Goal: Information Seeking & Learning: Learn about a topic

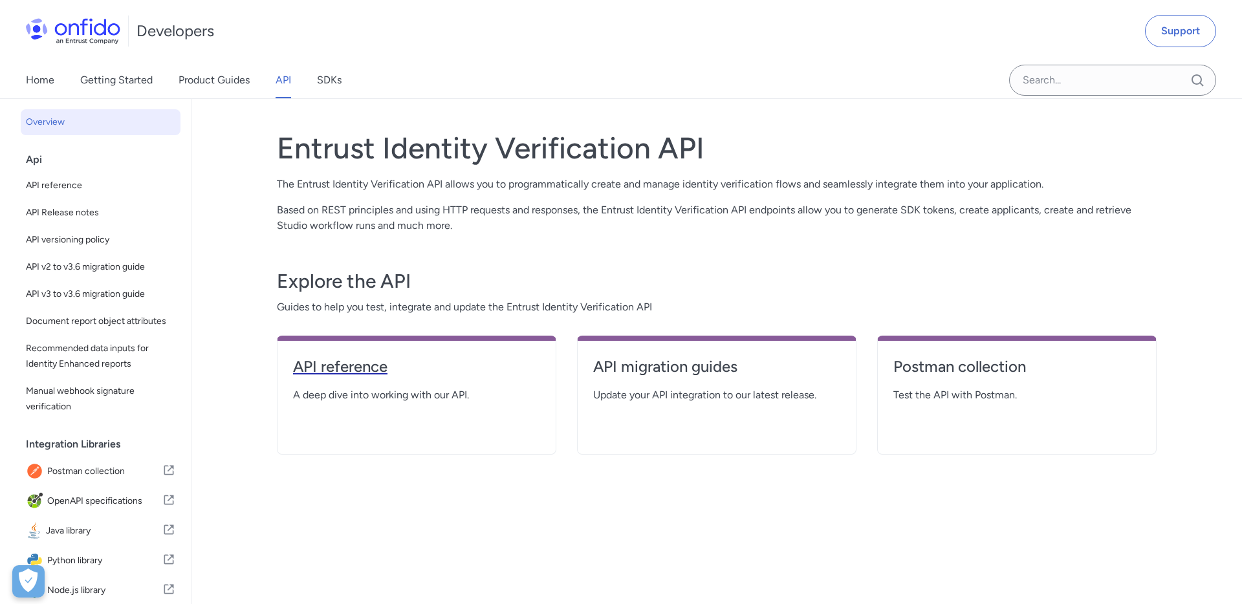
click at [389, 367] on h4 "API reference" at bounding box center [416, 366] width 247 height 21
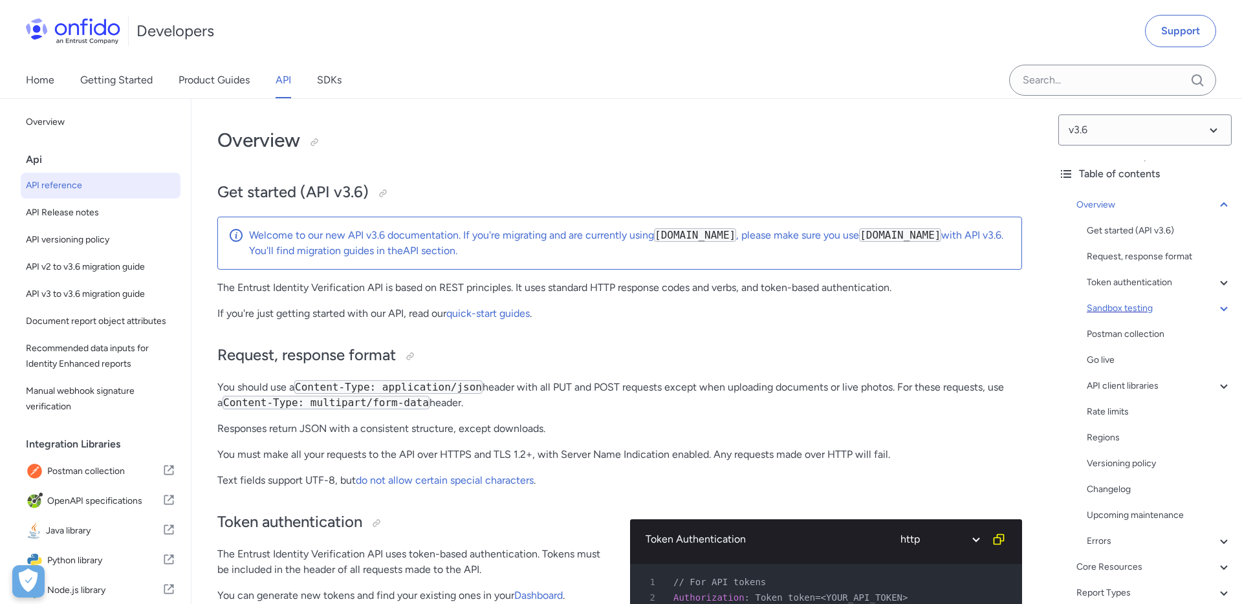
click at [1154, 310] on div "Sandbox testing" at bounding box center [1159, 309] width 145 height 16
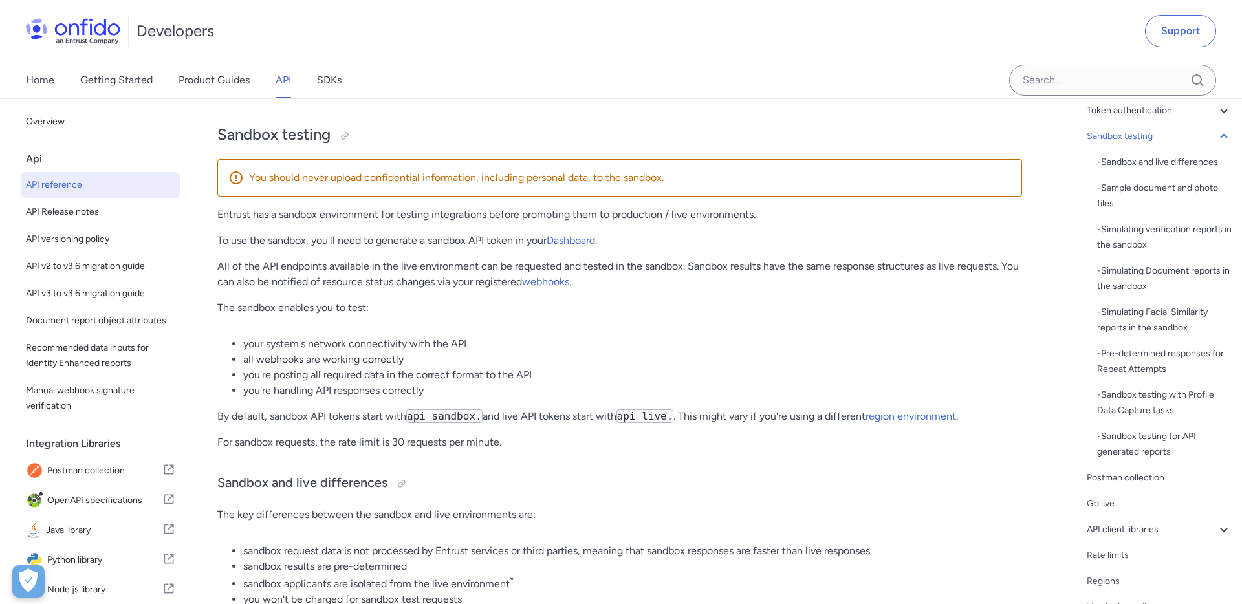
scroll to position [177, 0]
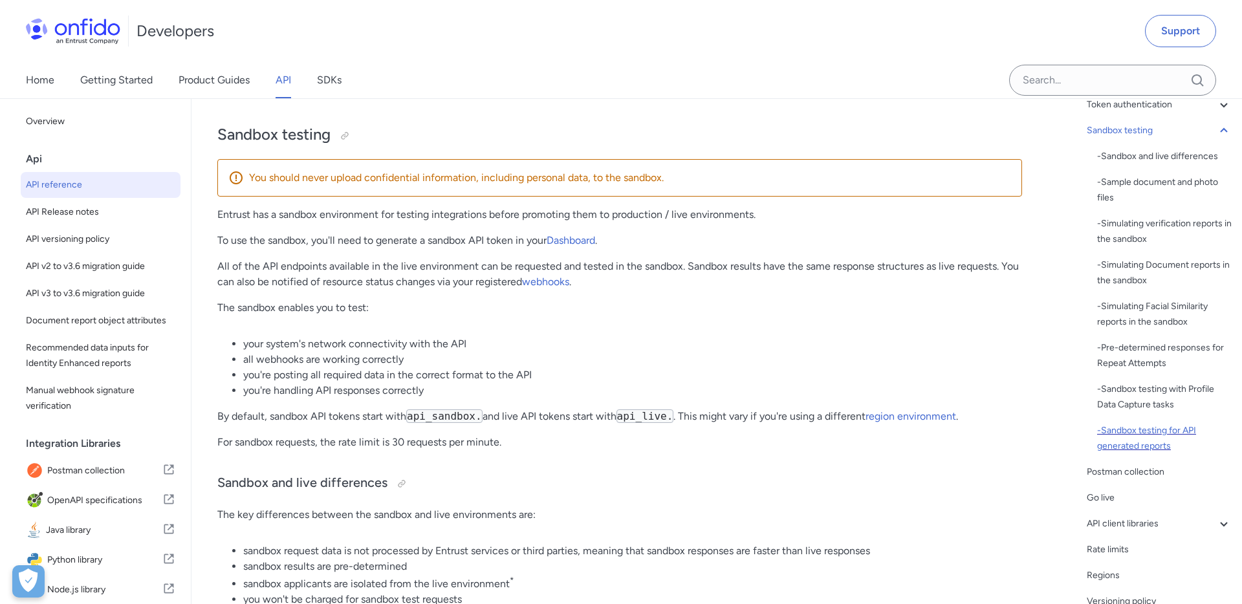
click at [1121, 431] on div "- Sandbox testing for API generated reports" at bounding box center [1164, 438] width 135 height 31
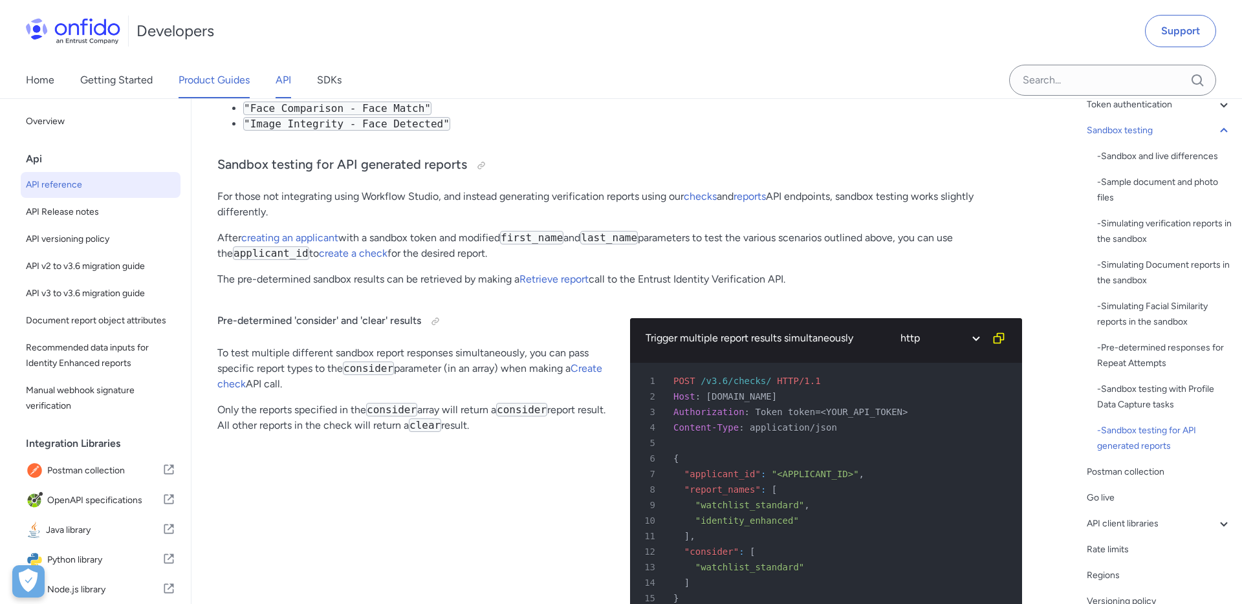
click at [203, 82] on link "Product Guides" at bounding box center [214, 80] width 71 height 36
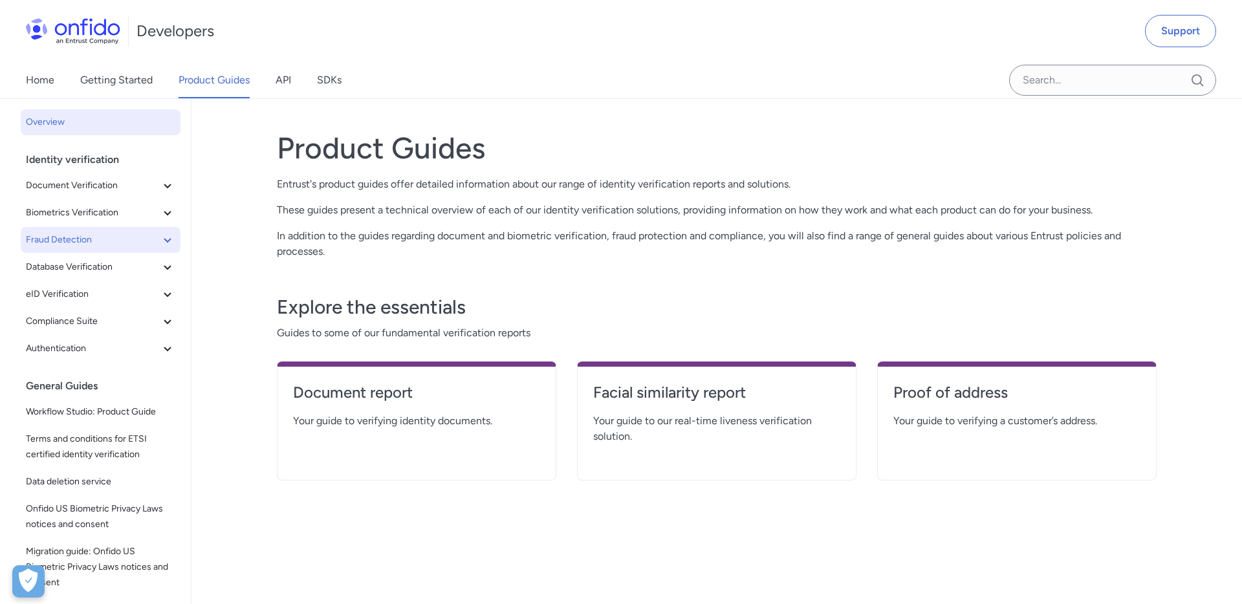
click at [169, 246] on icon at bounding box center [168, 240] width 16 height 16
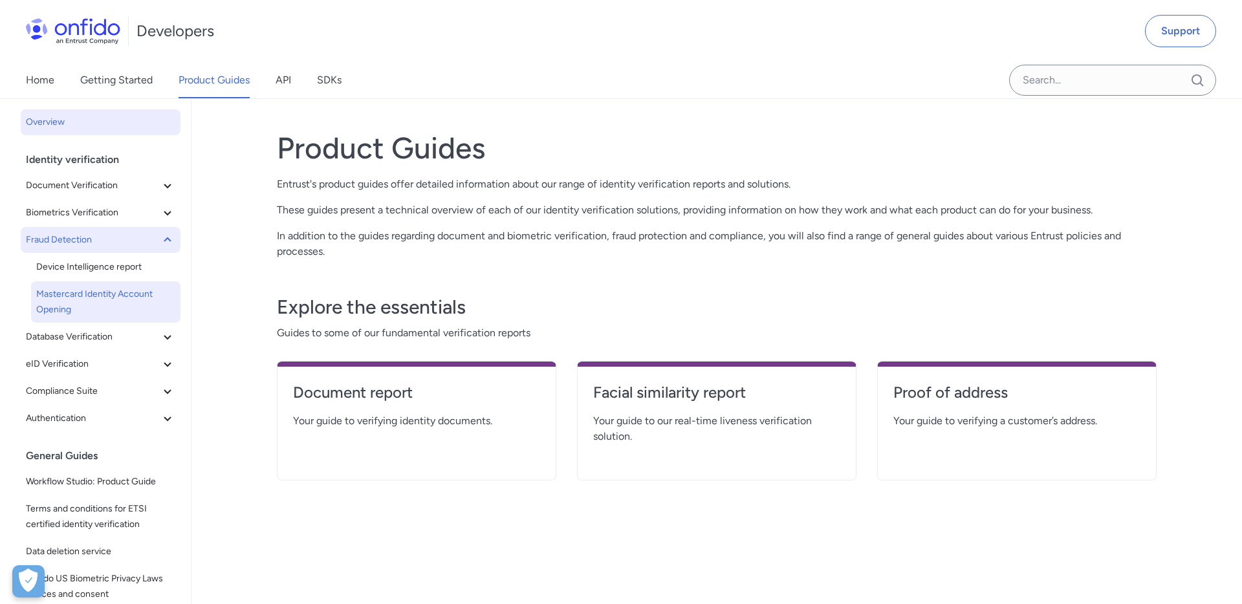
click at [124, 281] on link "Mastercard Identity Account Opening" at bounding box center [105, 301] width 149 height 41
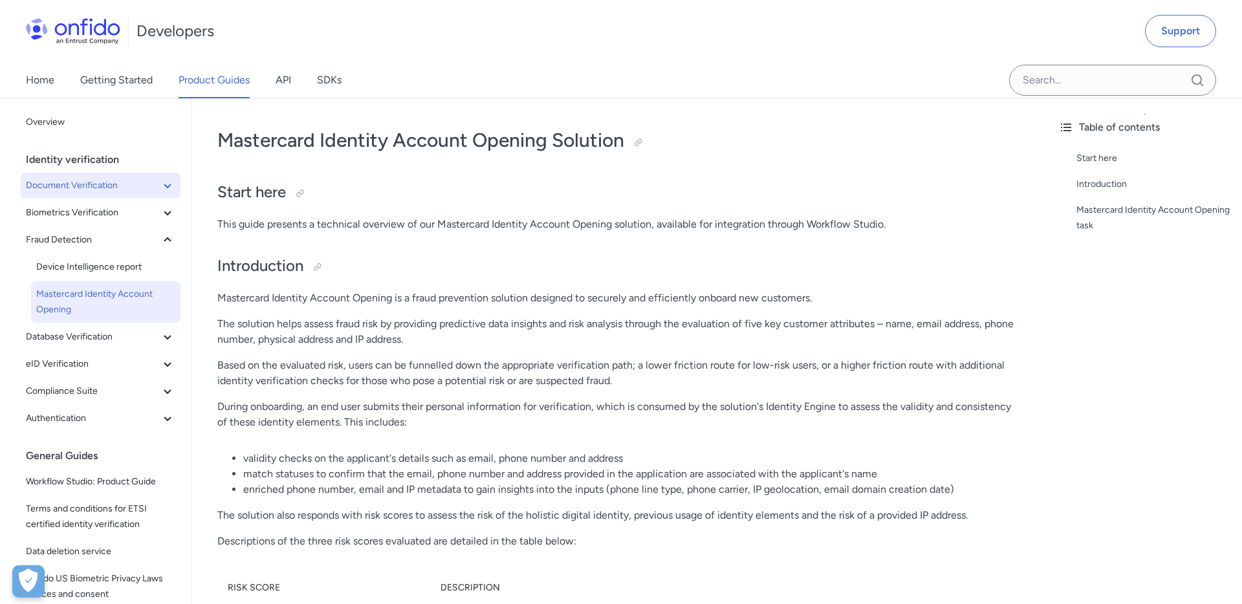
click at [164, 185] on icon at bounding box center [168, 186] width 16 height 16
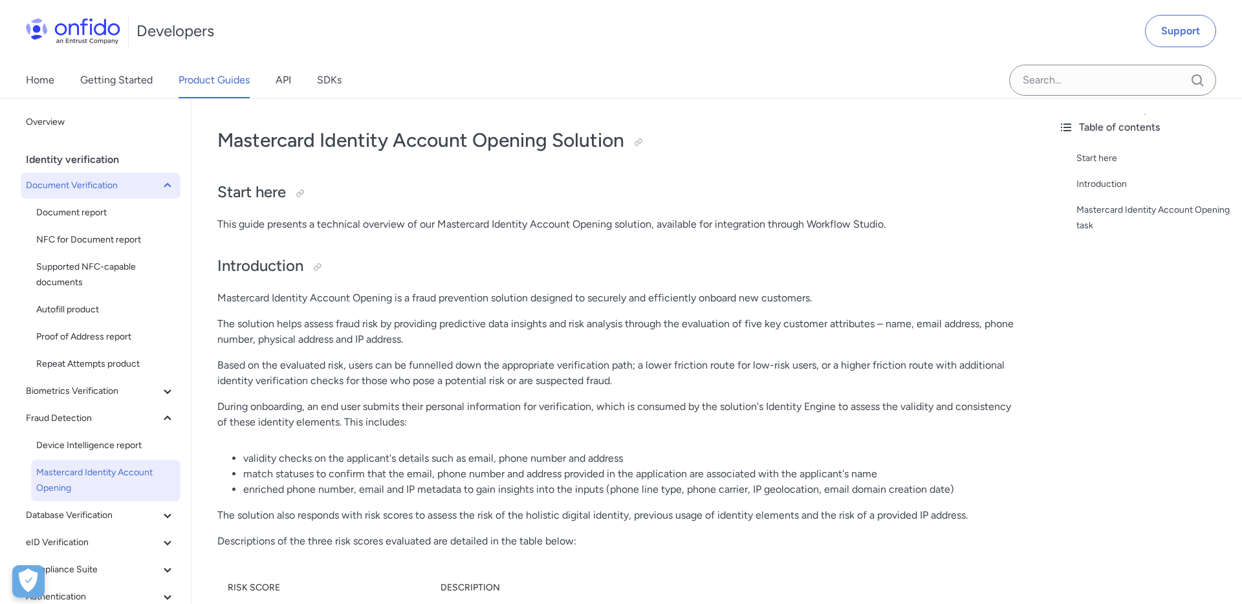
click at [164, 185] on icon at bounding box center [168, 186] width 16 height 16
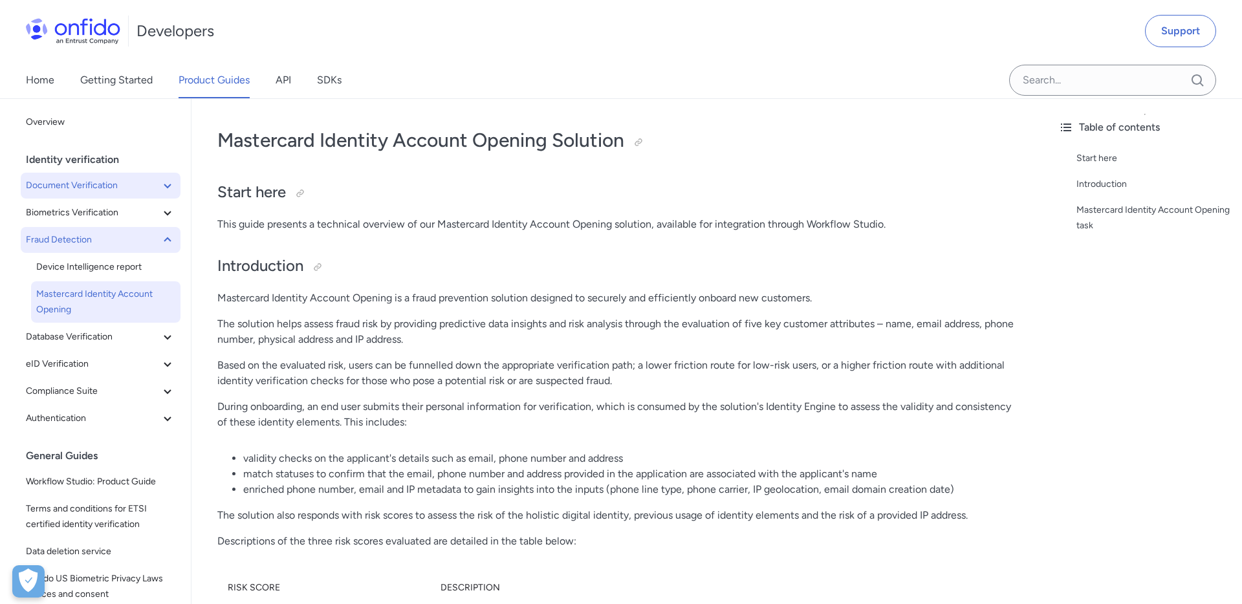
click at [169, 234] on icon at bounding box center [168, 240] width 16 height 16
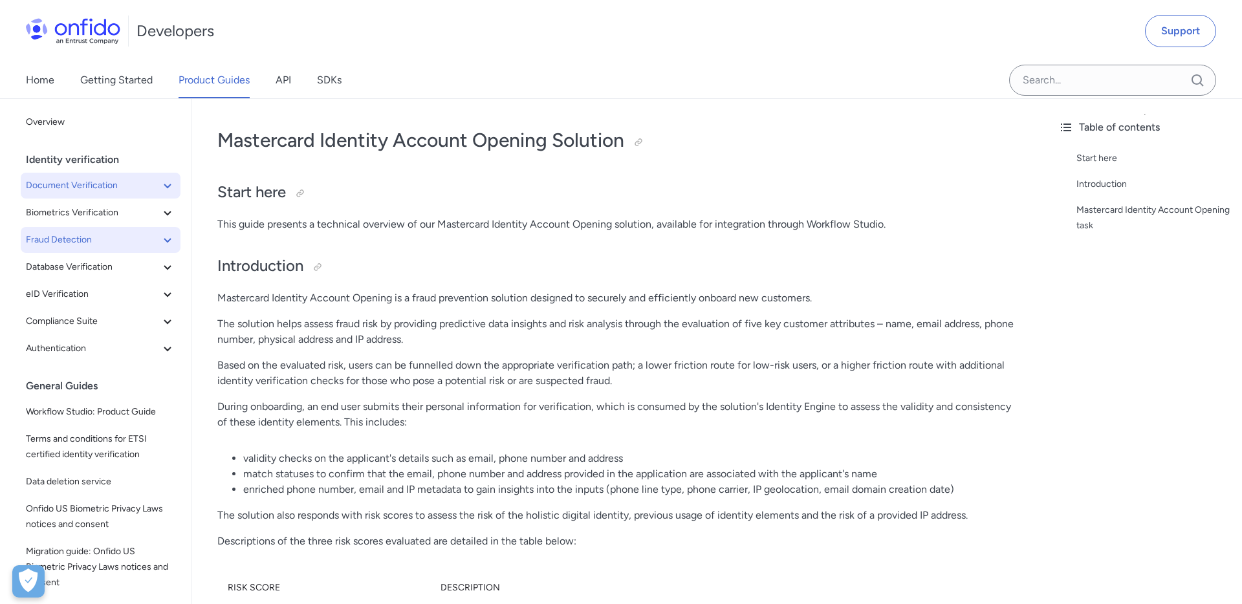
click at [455, 304] on p "Mastercard Identity Account Opening is a fraud prevention solution designed to …" at bounding box center [619, 298] width 805 height 16
click at [455, 302] on p "Mastercard Identity Account Opening is a fraud prevention solution designed to …" at bounding box center [619, 298] width 805 height 16
click at [286, 79] on link "API" at bounding box center [284, 80] width 16 height 36
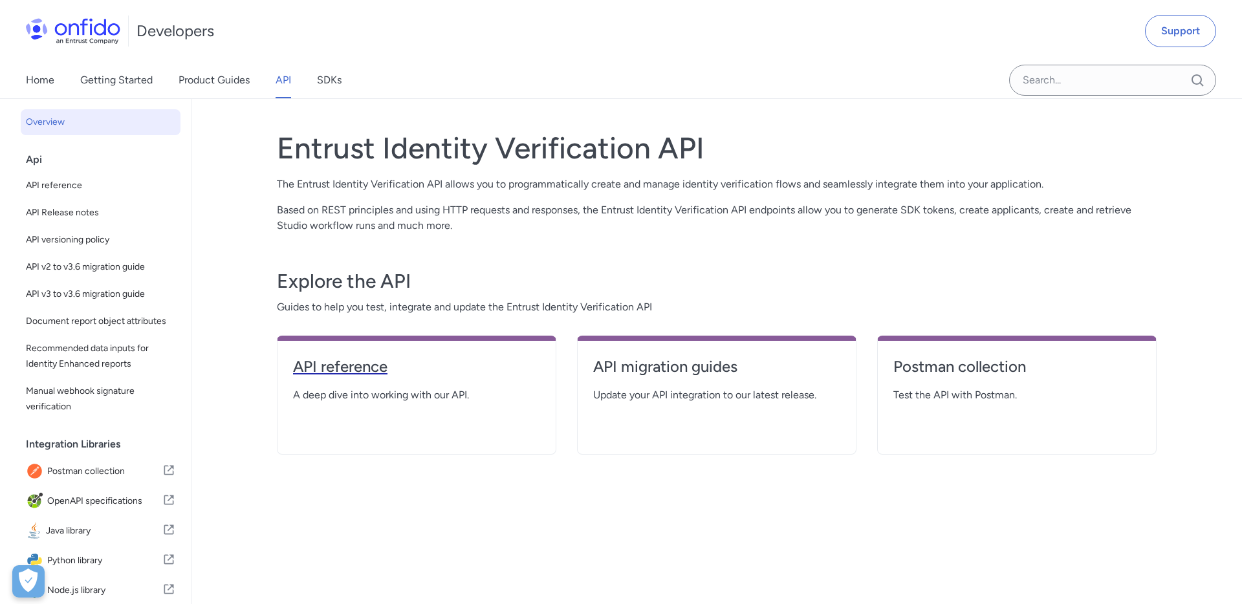
click at [363, 365] on h4 "API reference" at bounding box center [416, 366] width 247 height 21
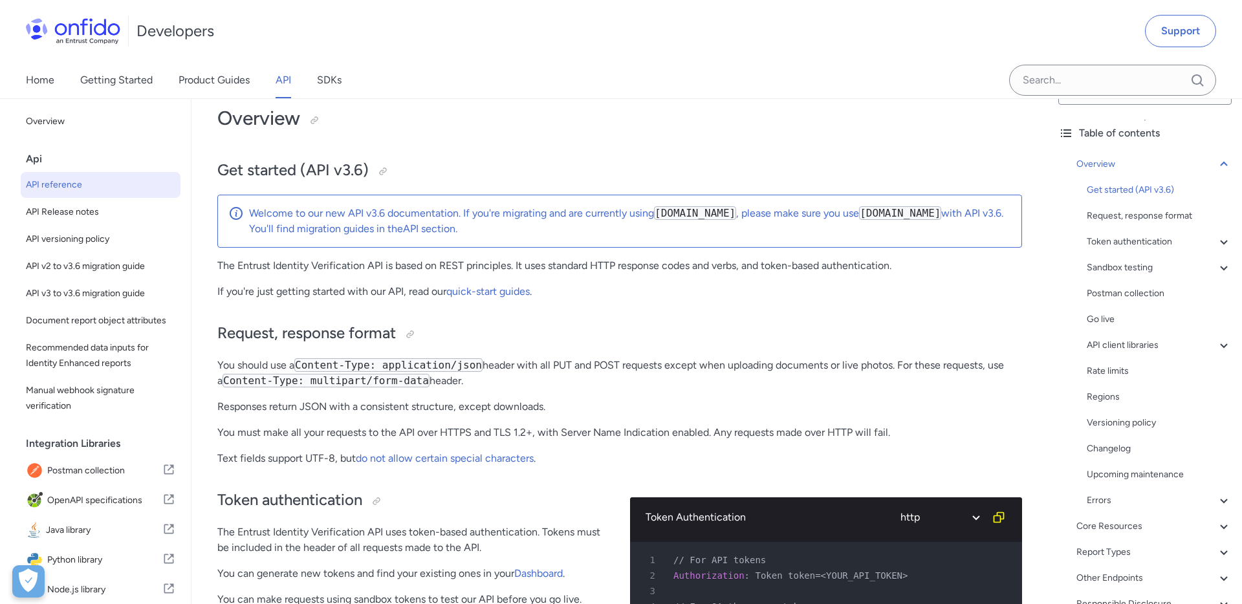
scroll to position [22, 0]
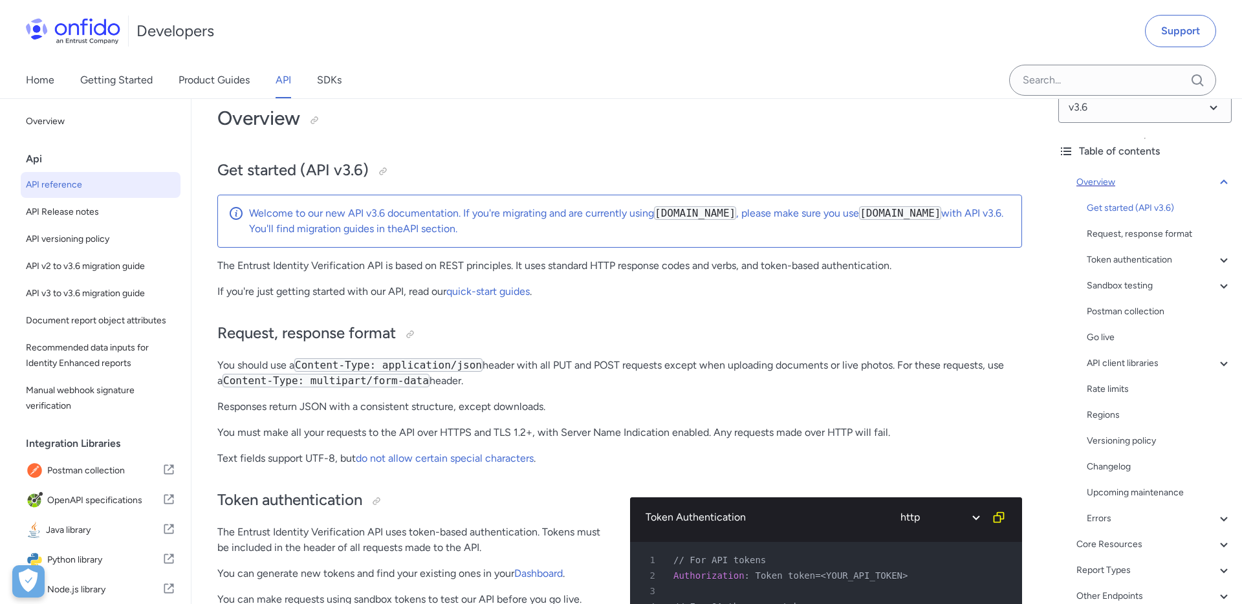
click at [1220, 183] on icon at bounding box center [1224, 183] width 16 height 16
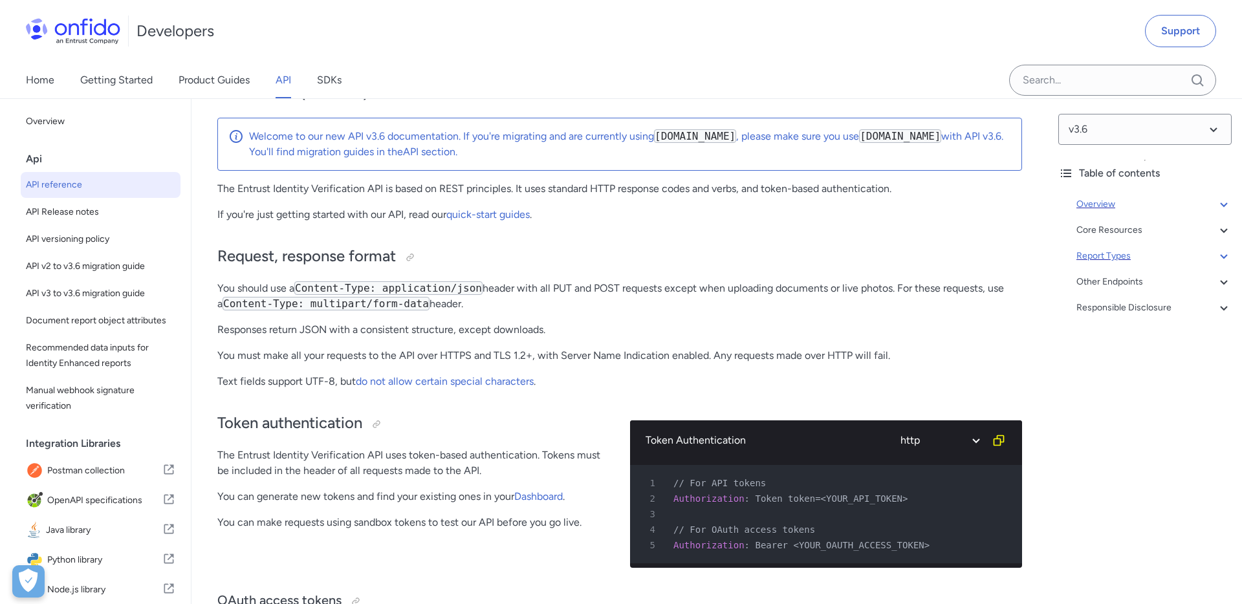
click at [1098, 260] on div "Report Types" at bounding box center [1153, 256] width 155 height 16
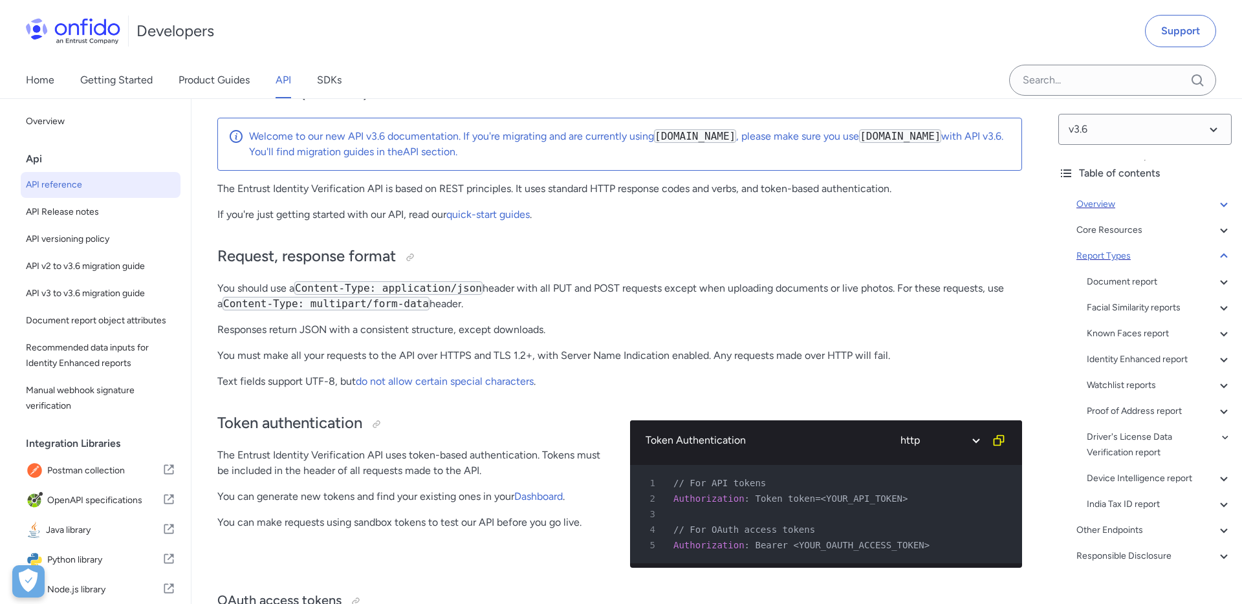
scroll to position [45297, 0]
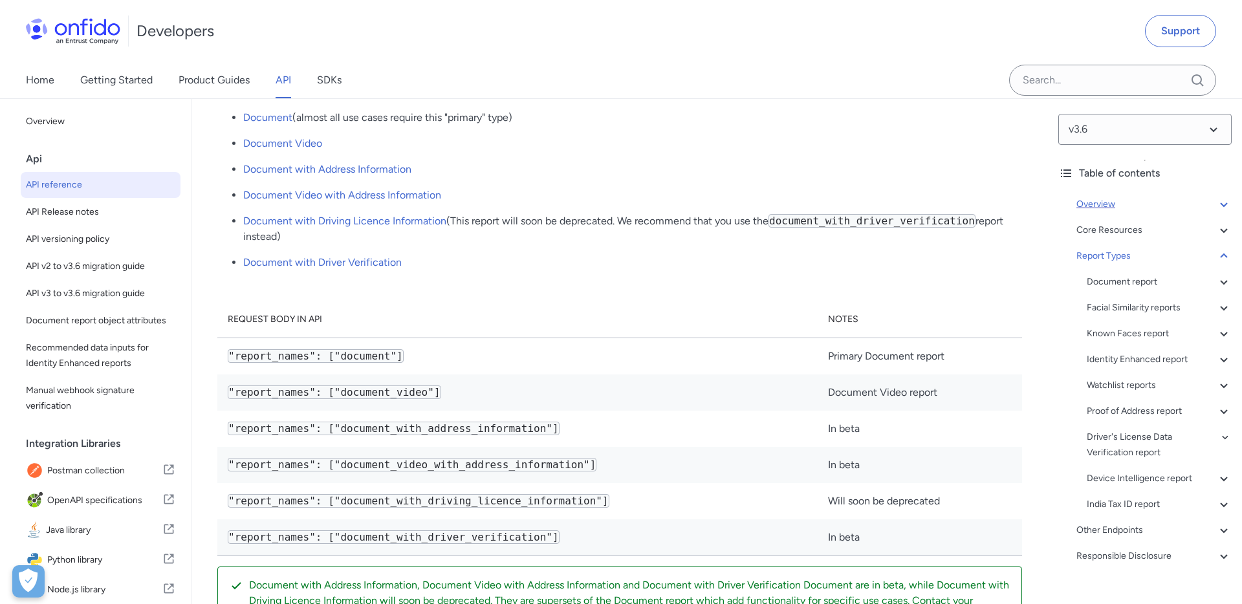
click at [364, 12] on p "This API documentation offers detailed information about the structure of a Doc…" at bounding box center [619, 4] width 805 height 16
click at [377, 38] on p "For a more general introduction to the Document report, you can read our produc…" at bounding box center [619, 30] width 805 height 16
click at [385, 12] on p "This API documentation offers detailed information about the structure of a Doc…" at bounding box center [619, 4] width 805 height 16
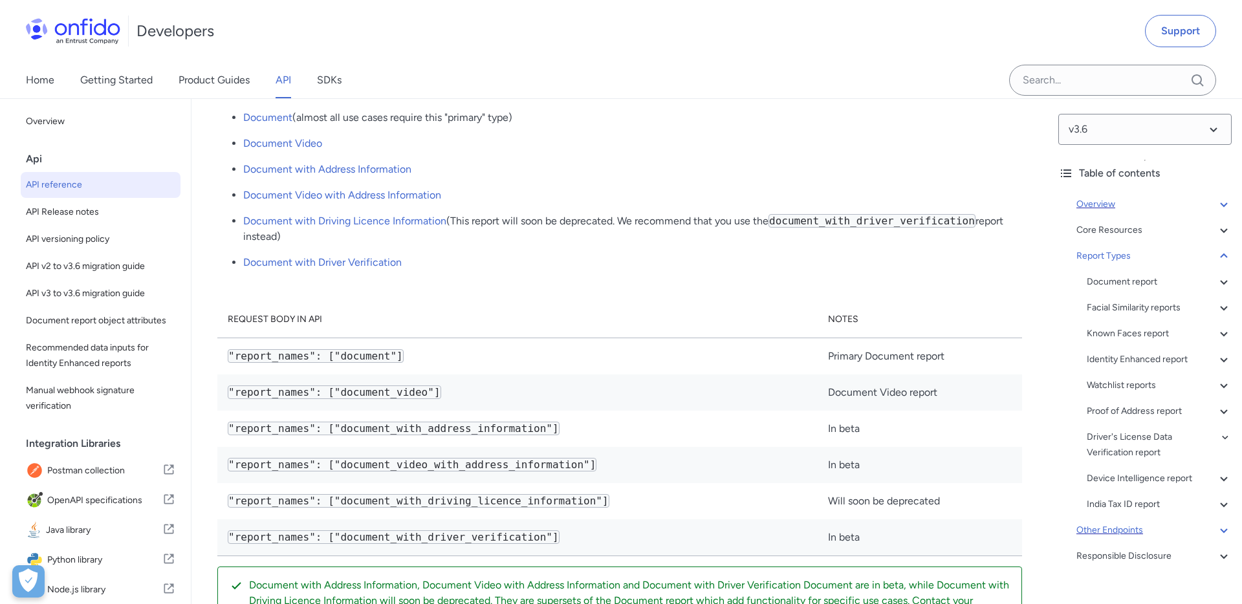
click at [1088, 528] on div "Other Endpoints" at bounding box center [1153, 531] width 155 height 16
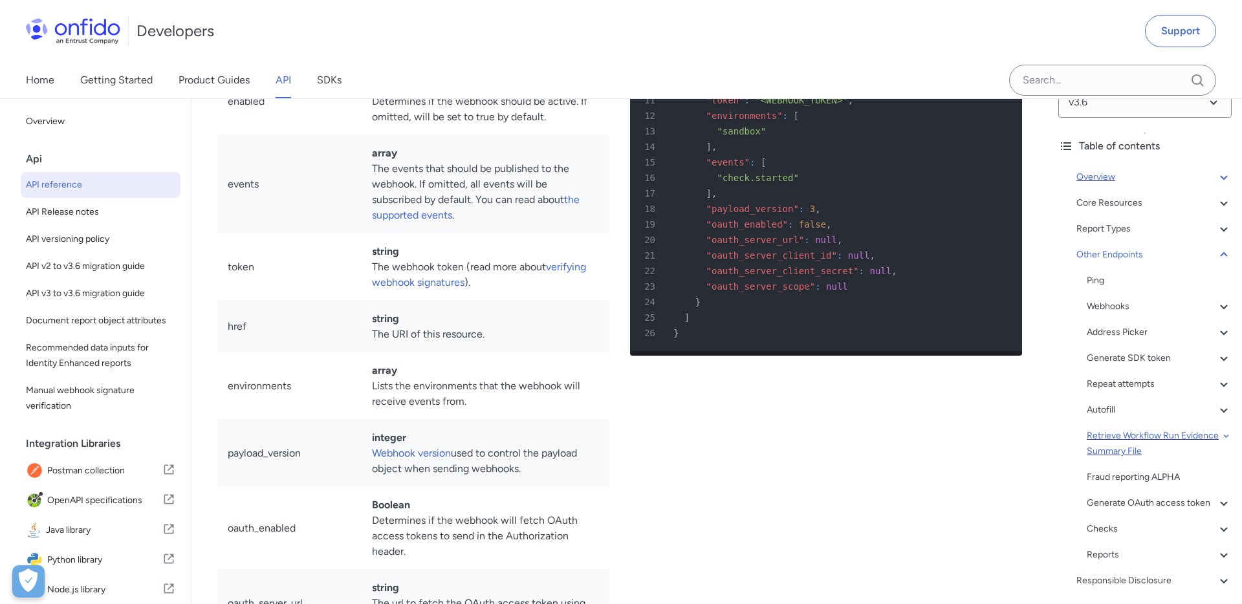
scroll to position [34, 0]
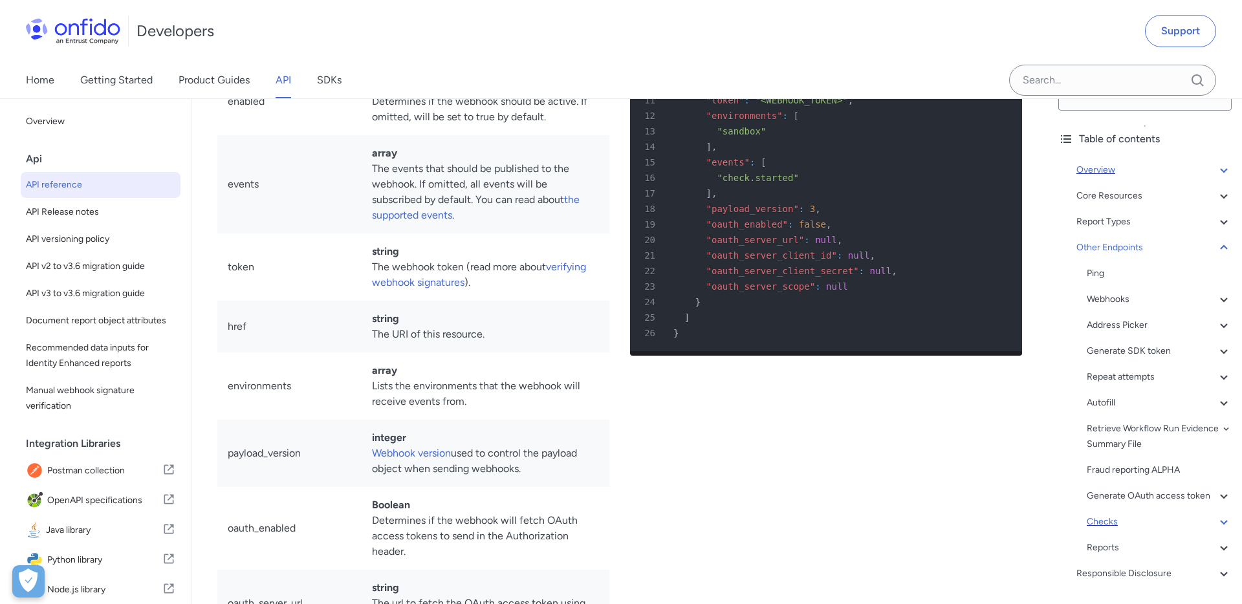
click at [1111, 518] on div "Checks" at bounding box center [1159, 522] width 145 height 16
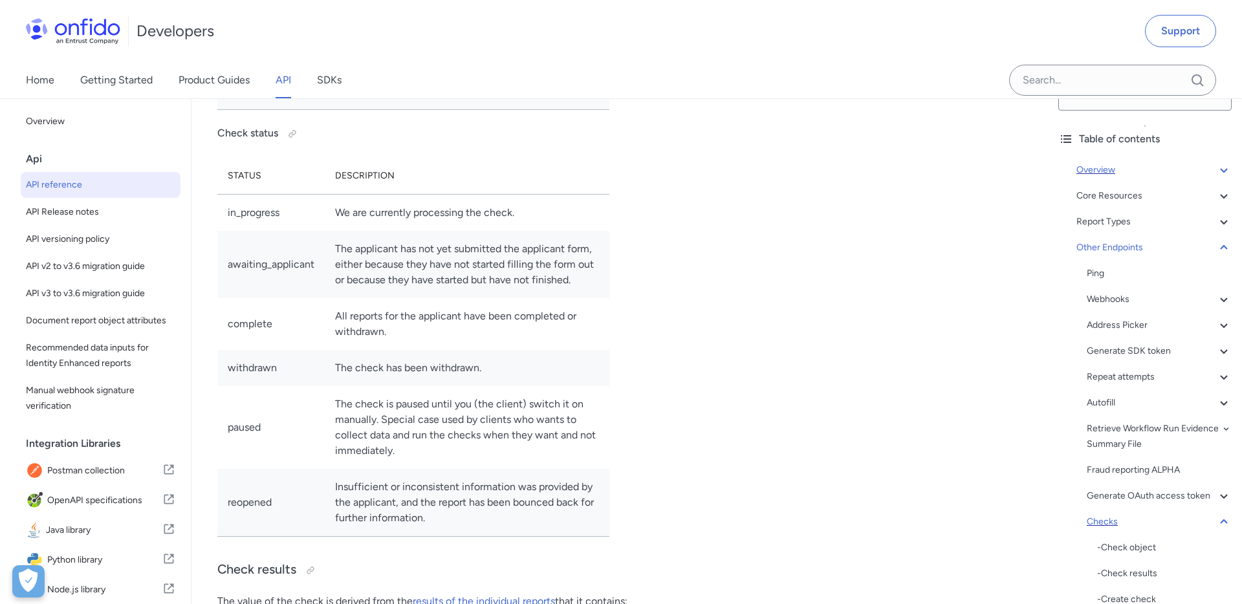
click at [1222, 524] on icon at bounding box center [1224, 522] width 16 height 16
click at [1220, 251] on icon at bounding box center [1224, 248] width 16 height 16
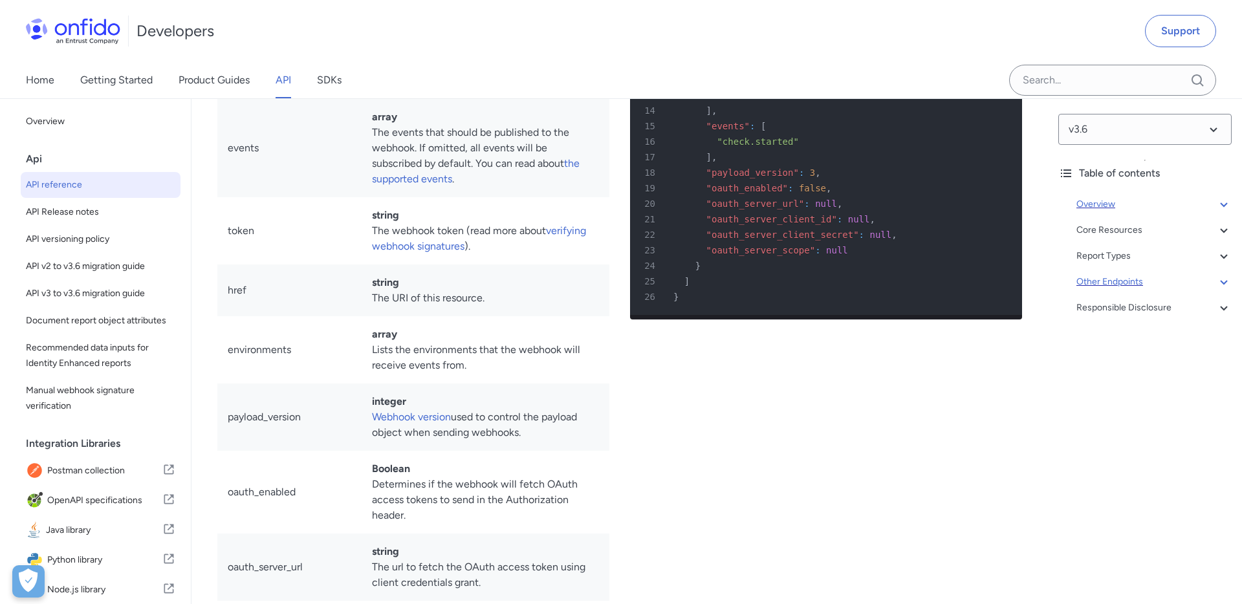
scroll to position [96214, 0]
click at [329, 83] on link "SDKs" at bounding box center [329, 80] width 25 height 36
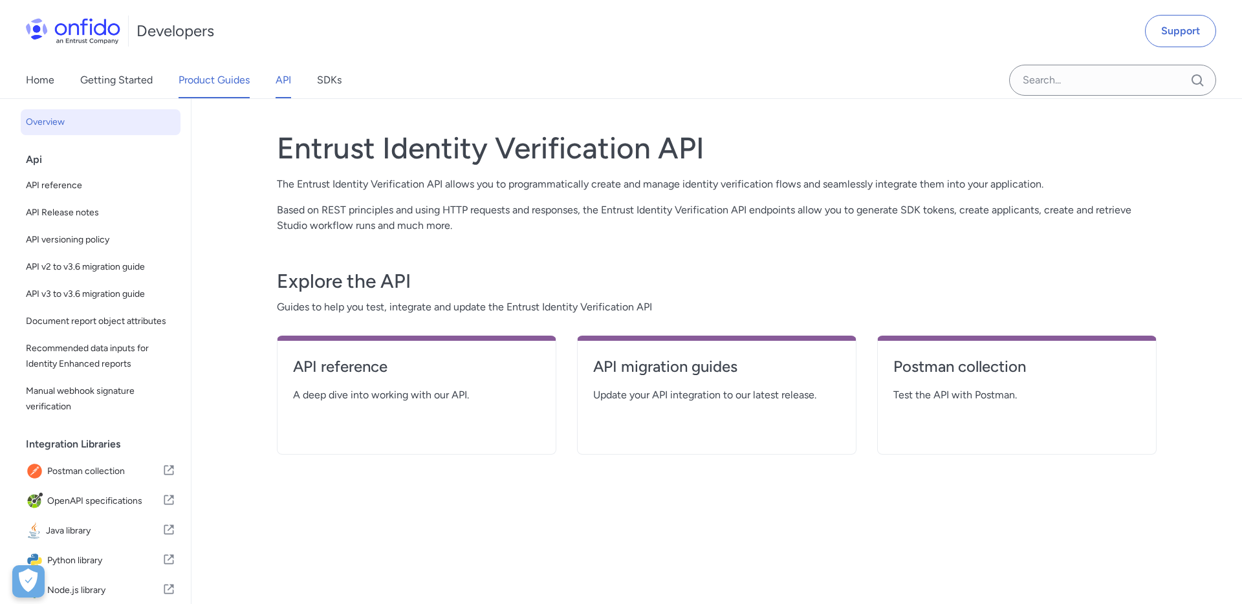
click at [232, 84] on link "Product Guides" at bounding box center [214, 80] width 71 height 36
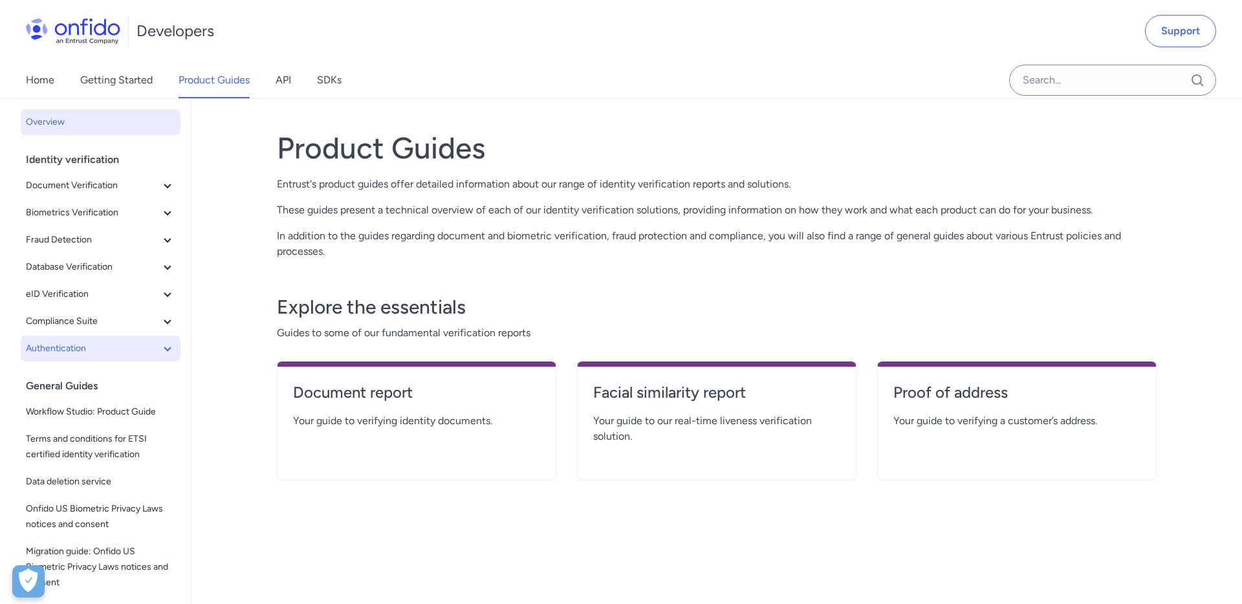
click at [160, 346] on icon at bounding box center [168, 349] width 16 height 16
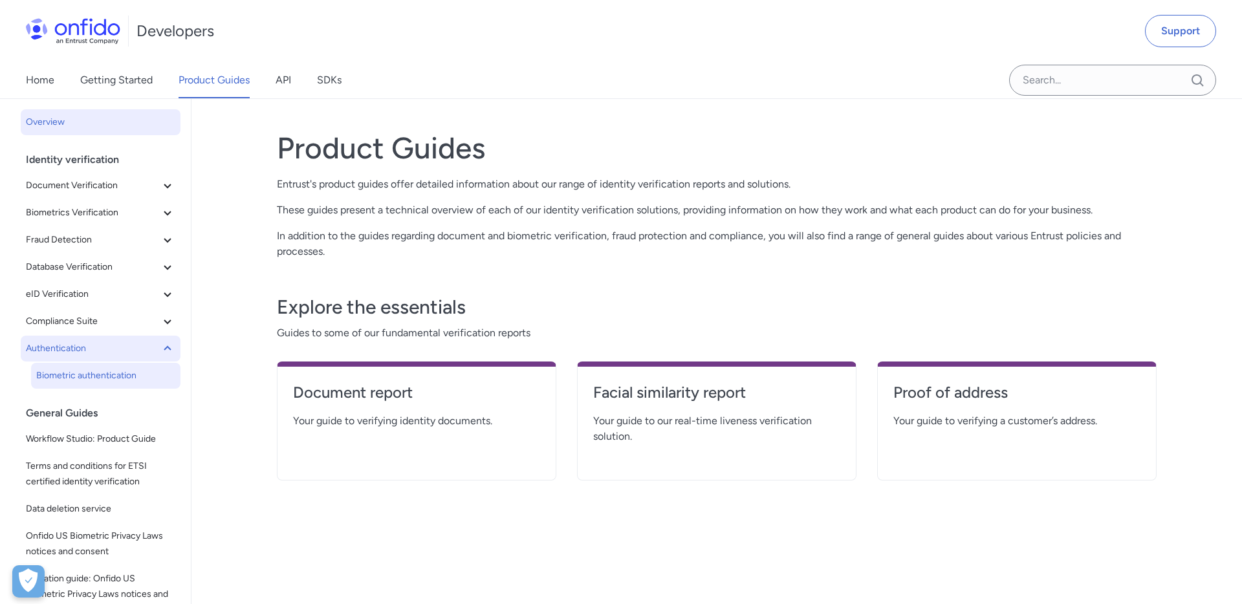
click at [103, 377] on span "Biometric authentication" at bounding box center [105, 376] width 139 height 16
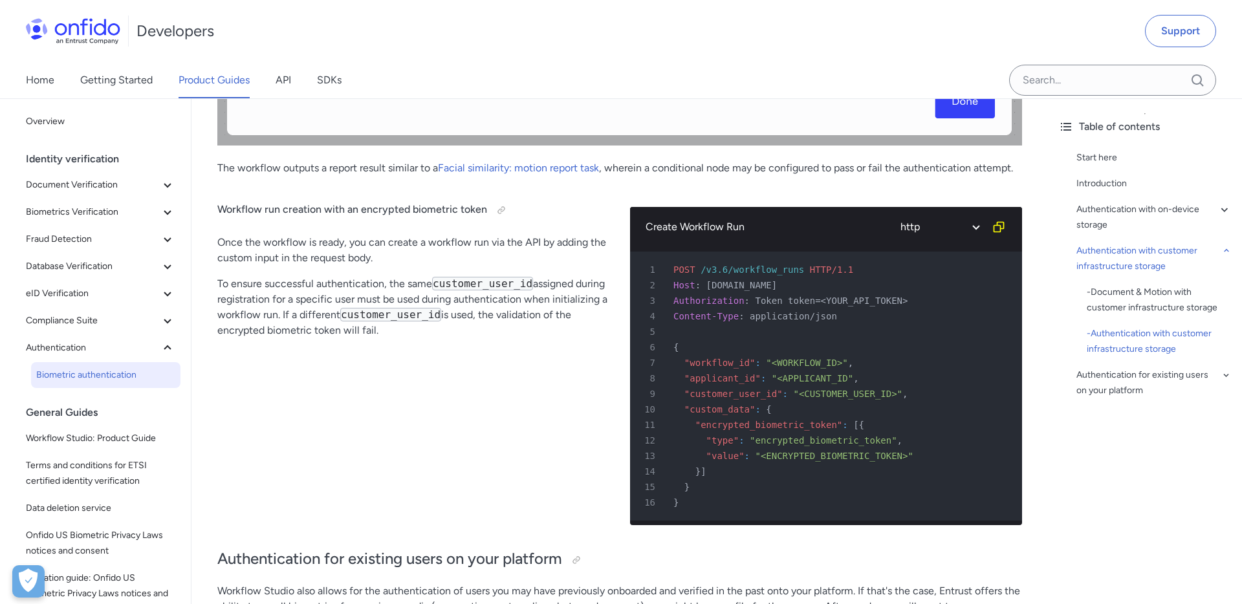
scroll to position [5290, 0]
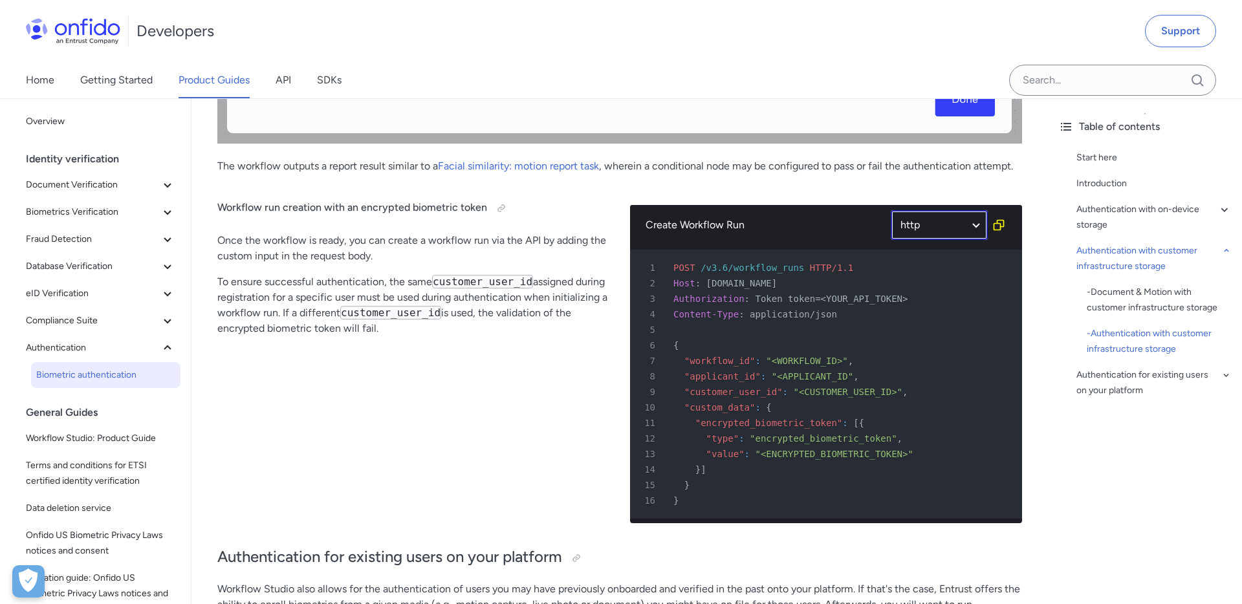
click at [977, 228] on select "http bash" at bounding box center [939, 225] width 97 height 30
select select "bash"
click at [891, 210] on select "http bash" at bounding box center [939, 225] width 97 height 30
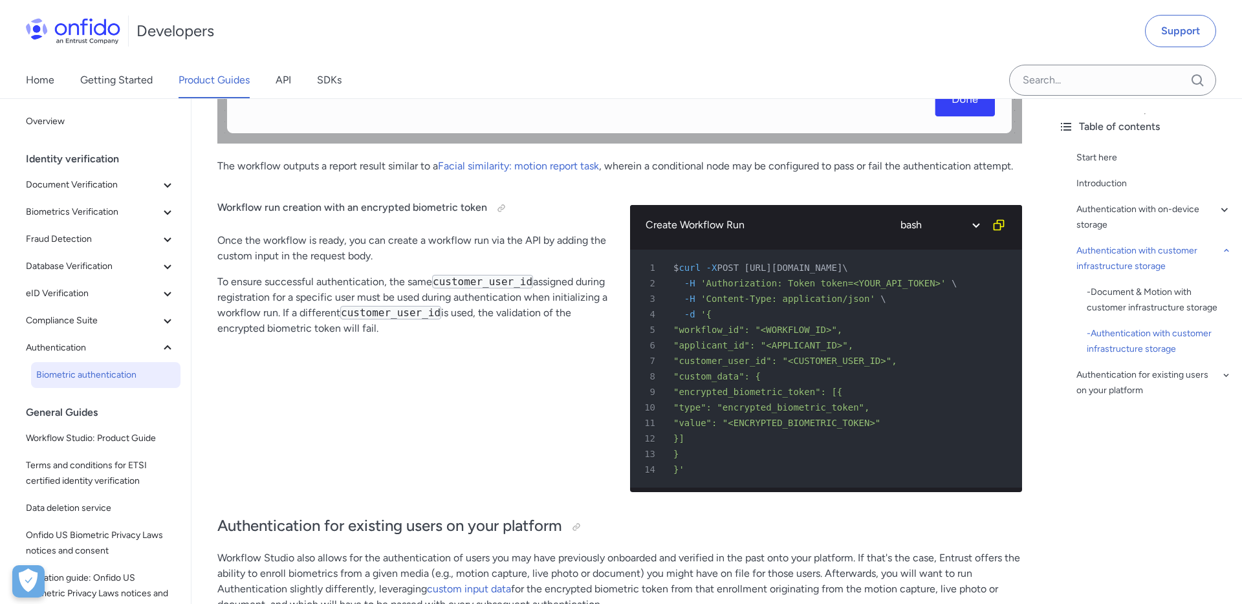
click at [492, 239] on p "Once the workflow is ready, you can create a workflow run via the API by adding…" at bounding box center [413, 248] width 392 height 31
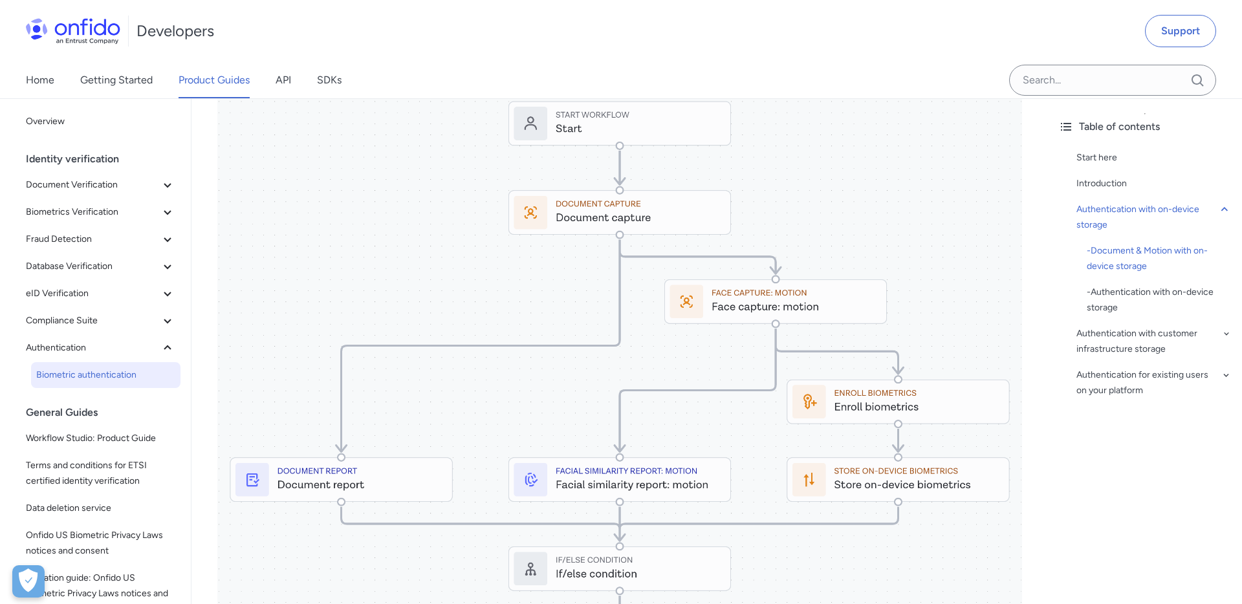
scroll to position [0, 0]
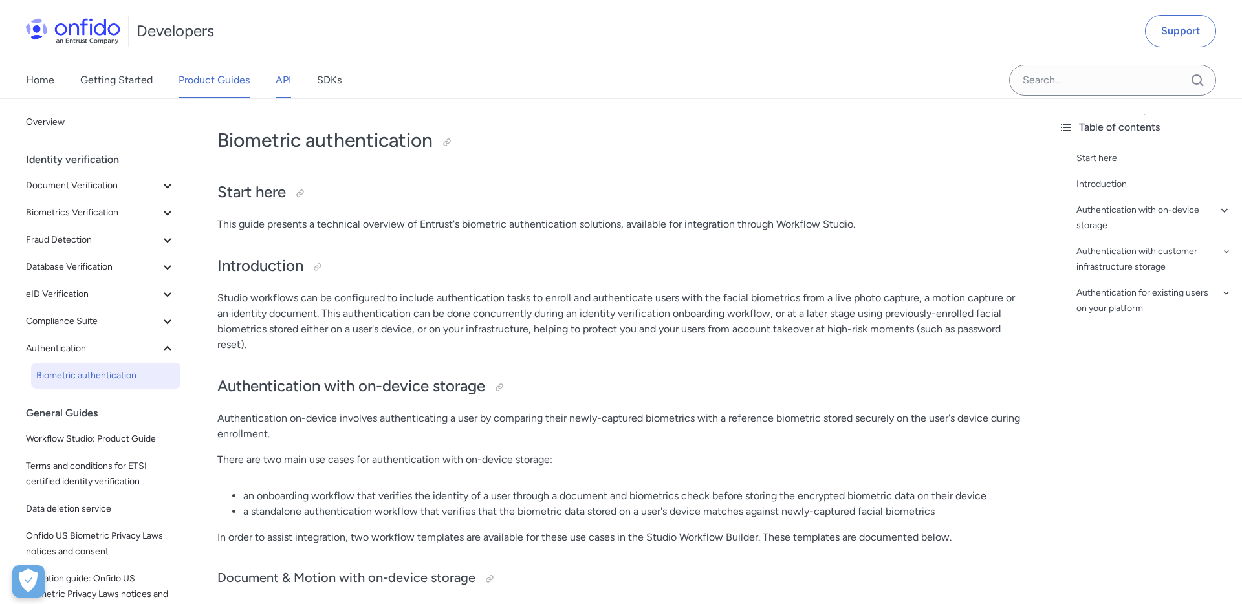
click at [285, 77] on link "API" at bounding box center [284, 80] width 16 height 36
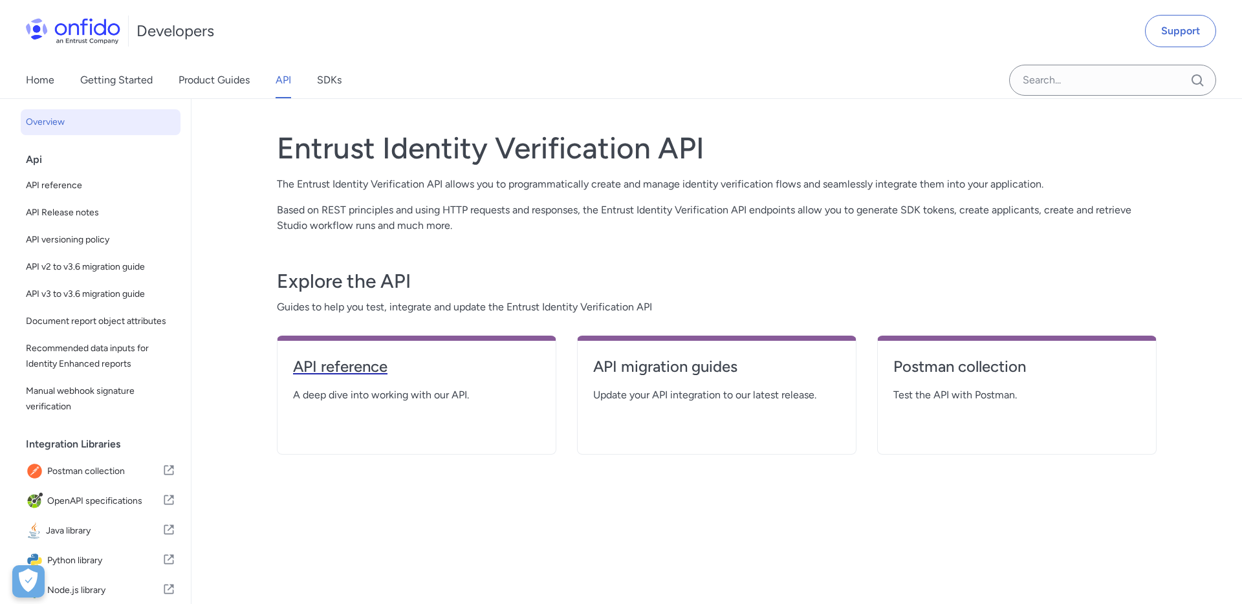
click at [376, 365] on h4 "API reference" at bounding box center [416, 366] width 247 height 21
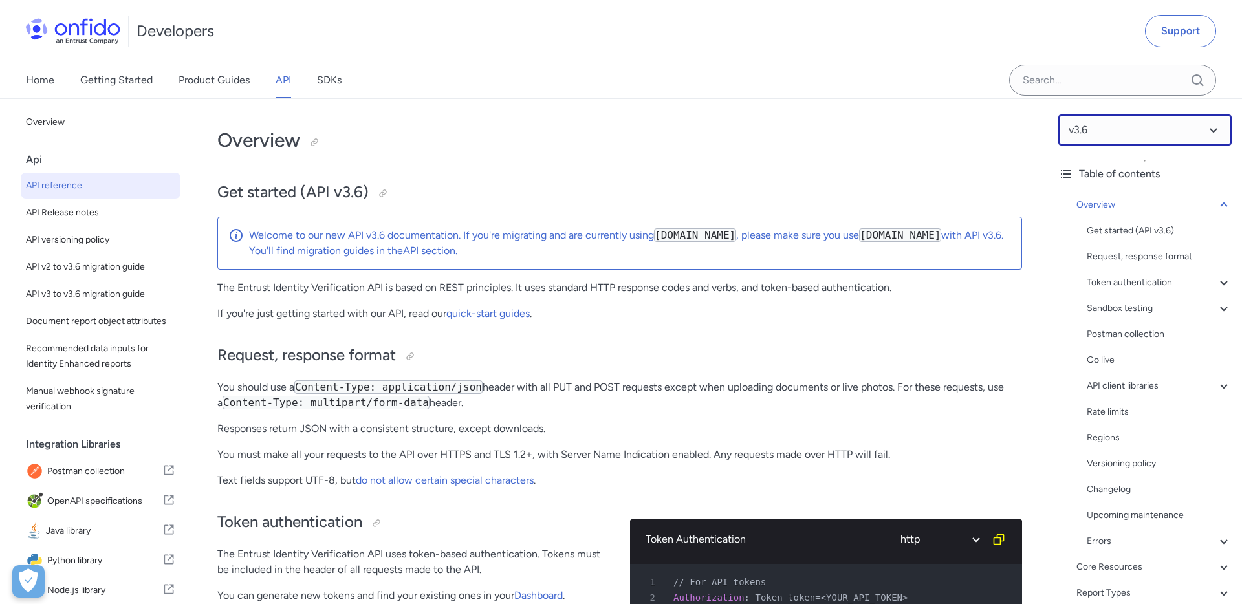
click at [1213, 135] on select at bounding box center [1144, 129] width 173 height 31
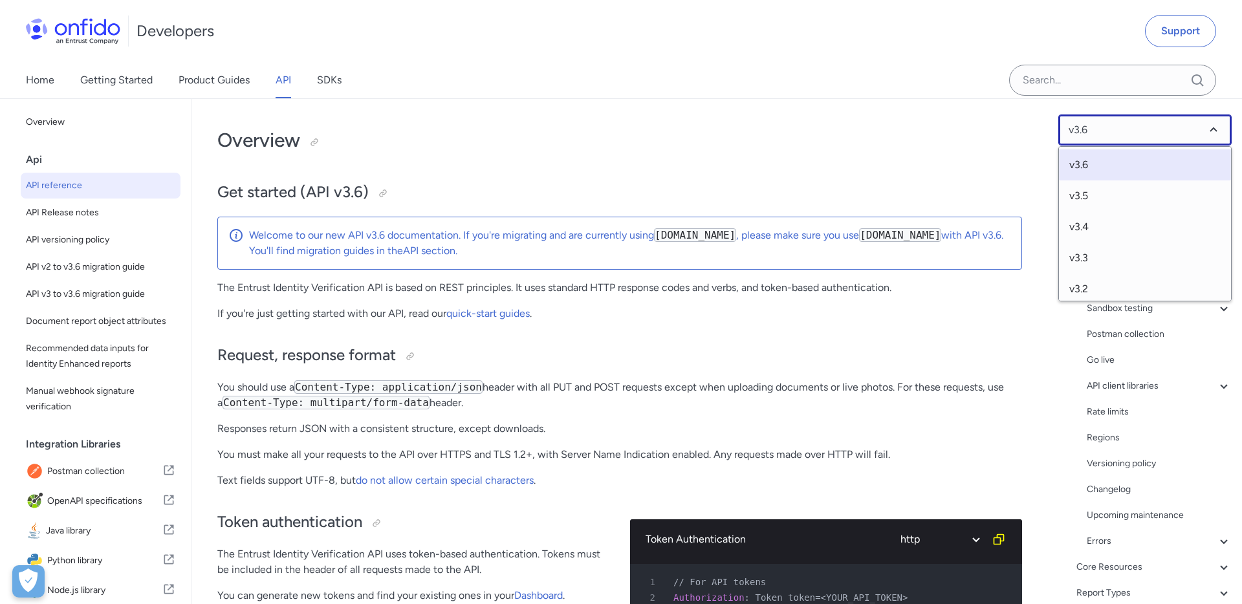
click at [1213, 135] on select at bounding box center [1144, 129] width 173 height 31
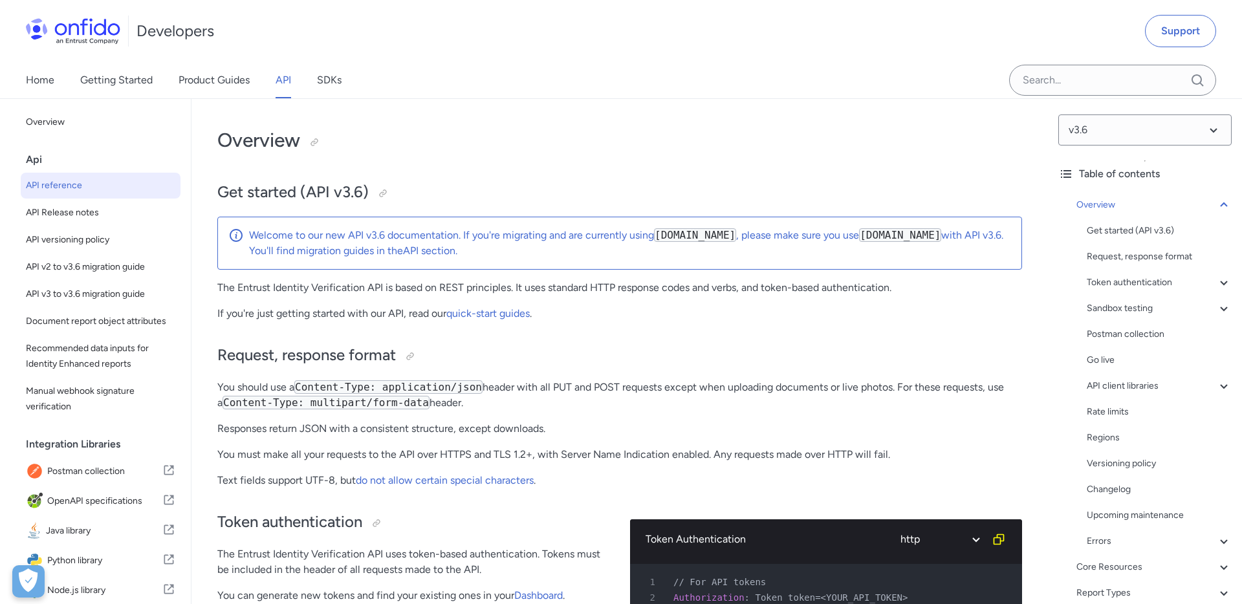
click at [556, 142] on h1 "Overview" at bounding box center [619, 140] width 805 height 26
click at [1225, 204] on icon at bounding box center [1223, 204] width 7 height 5
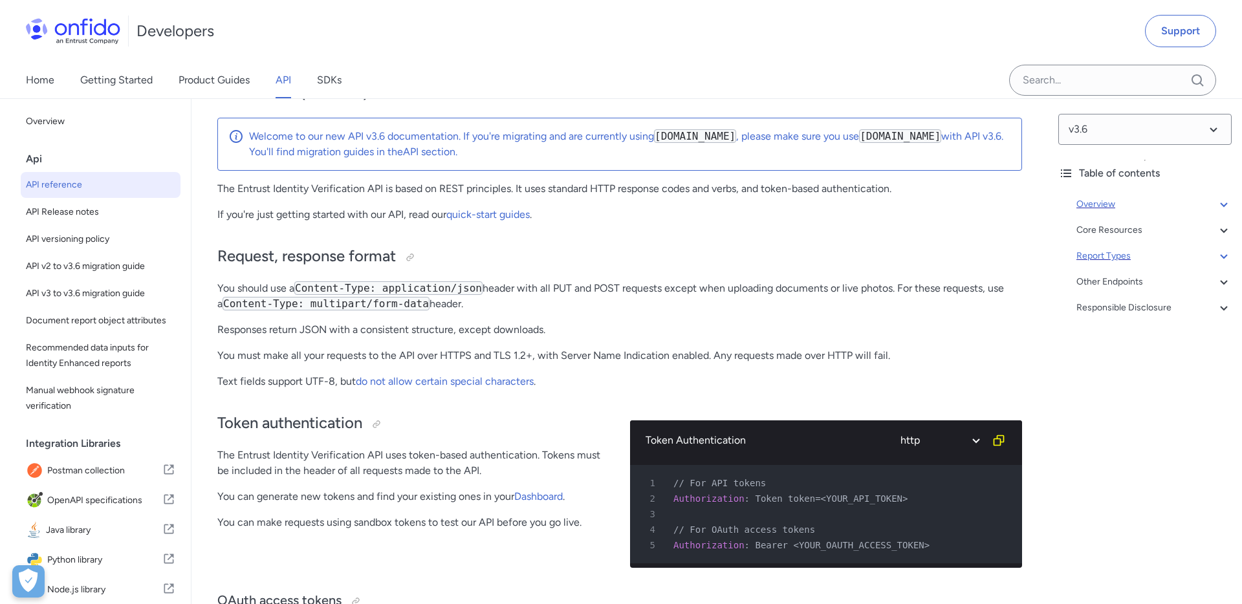
click at [1221, 256] on icon at bounding box center [1223, 256] width 7 height 5
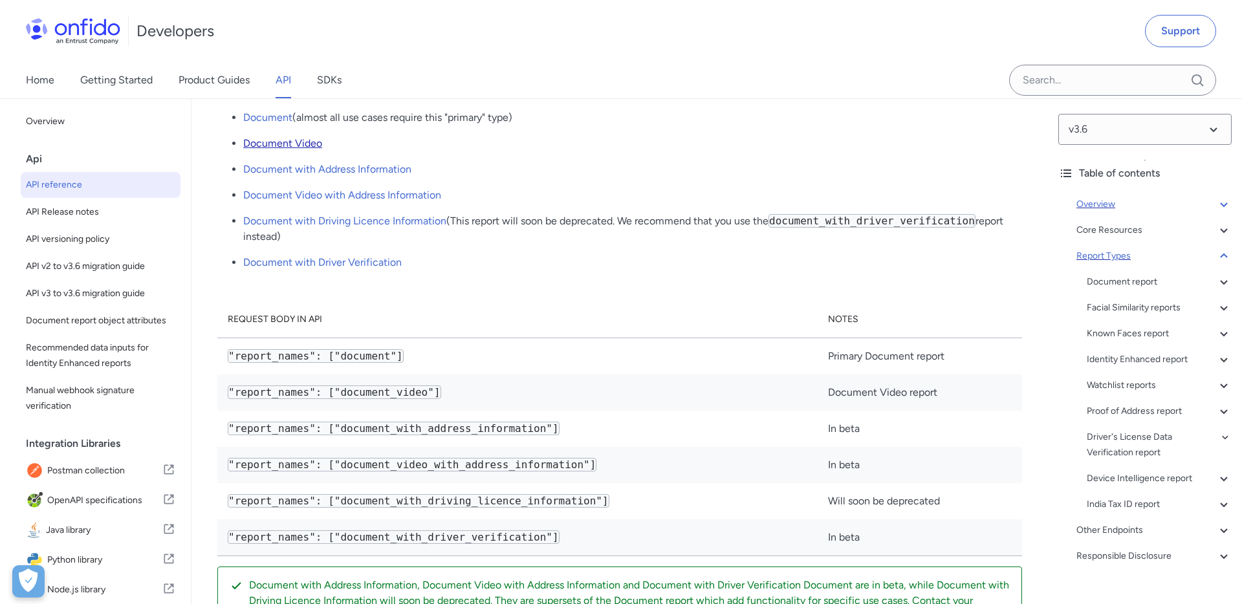
click at [310, 149] on link "Document Video" at bounding box center [282, 143] width 79 height 12
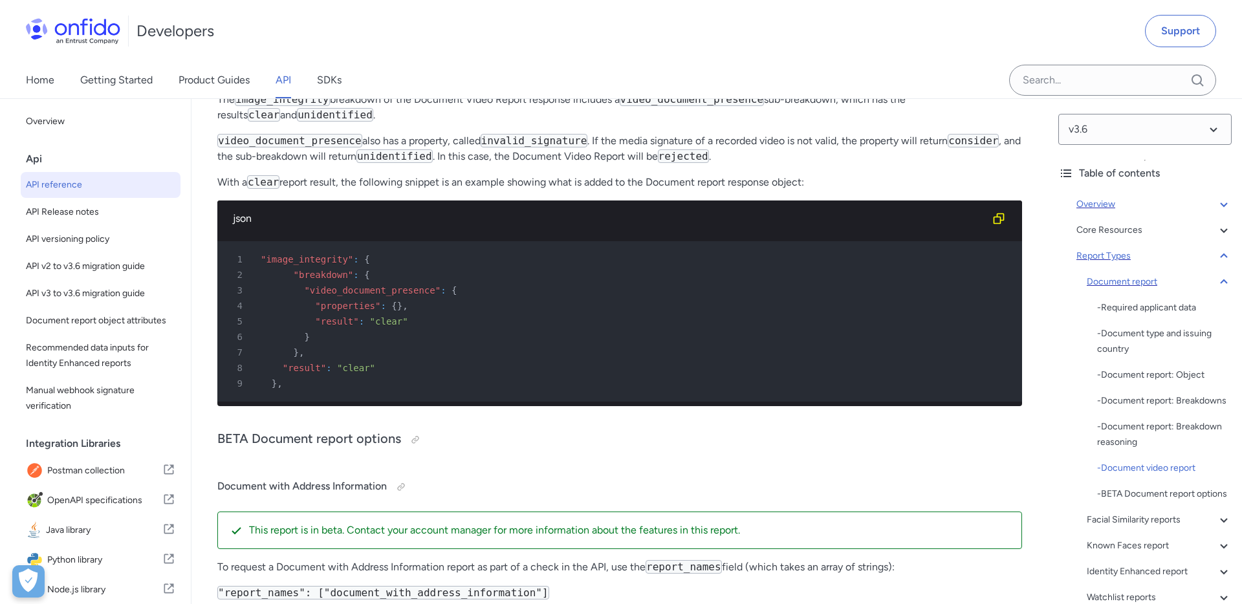
click at [1226, 279] on icon at bounding box center [1224, 282] width 16 height 16
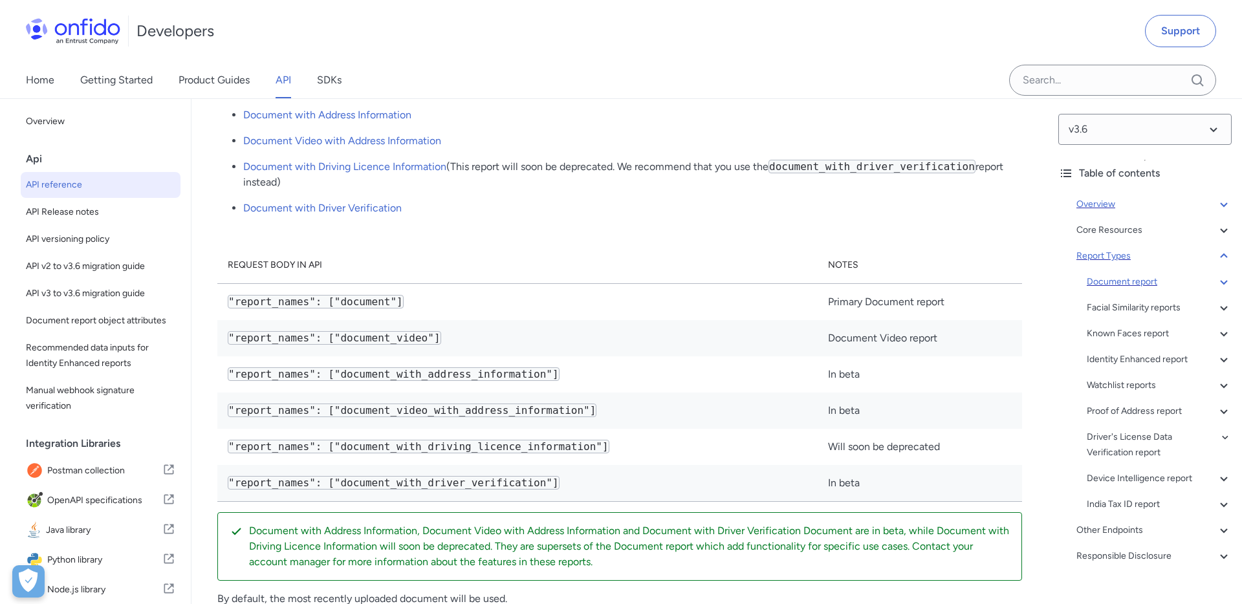
click at [1226, 260] on icon at bounding box center [1224, 256] width 16 height 16
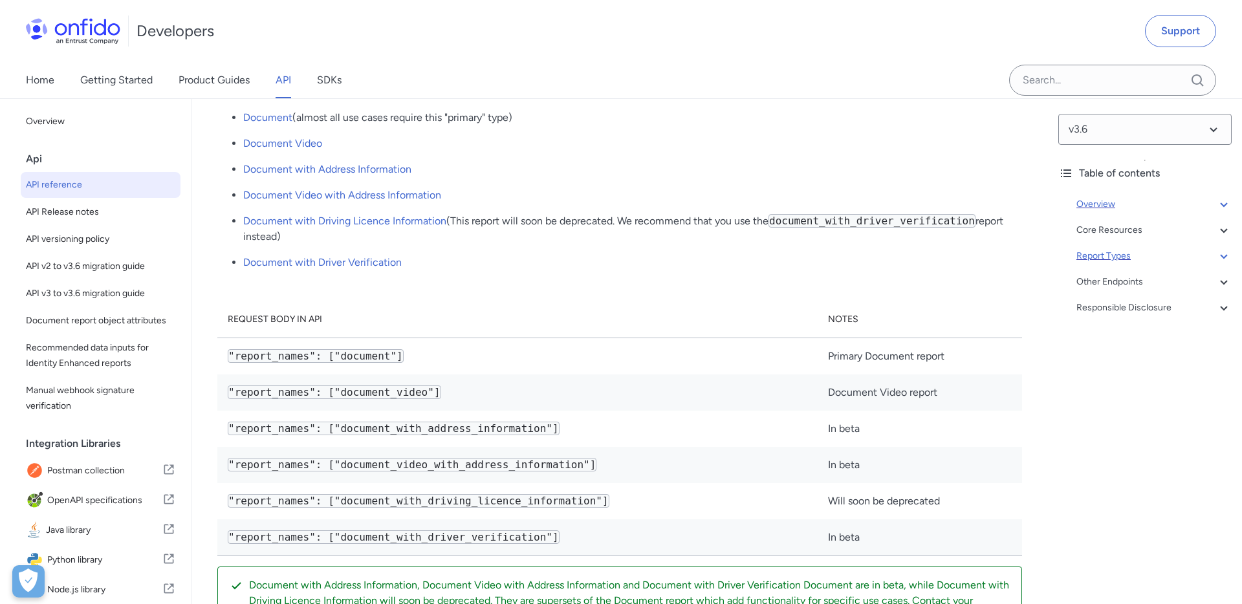
click at [1226, 260] on icon at bounding box center [1224, 256] width 16 height 16
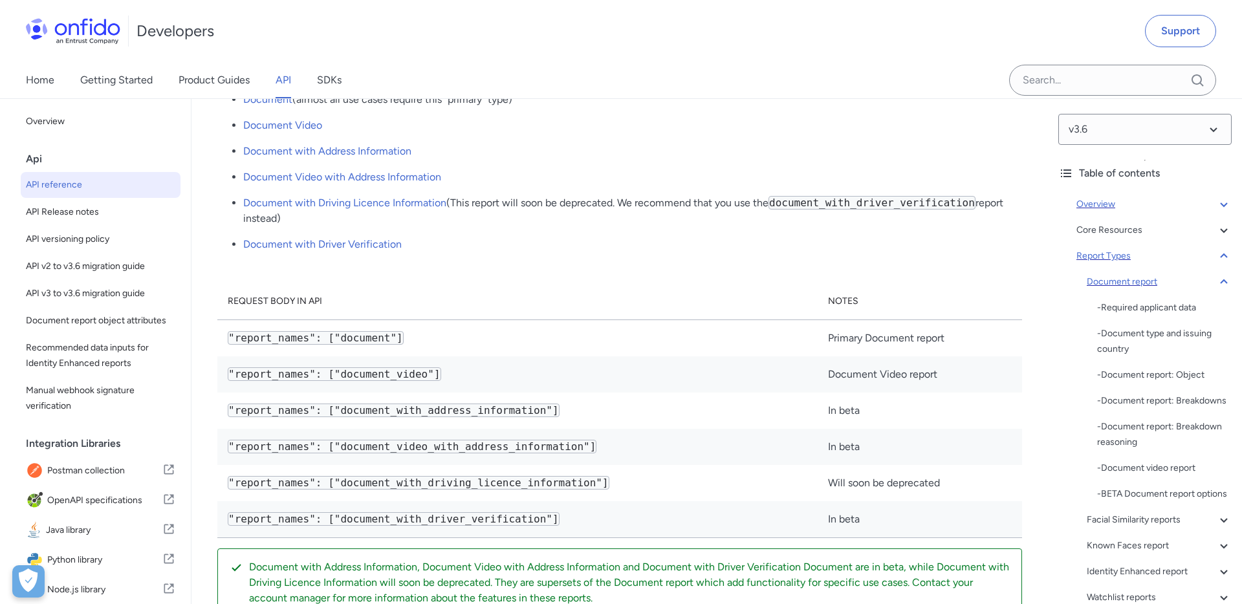
scroll to position [45312, 0]
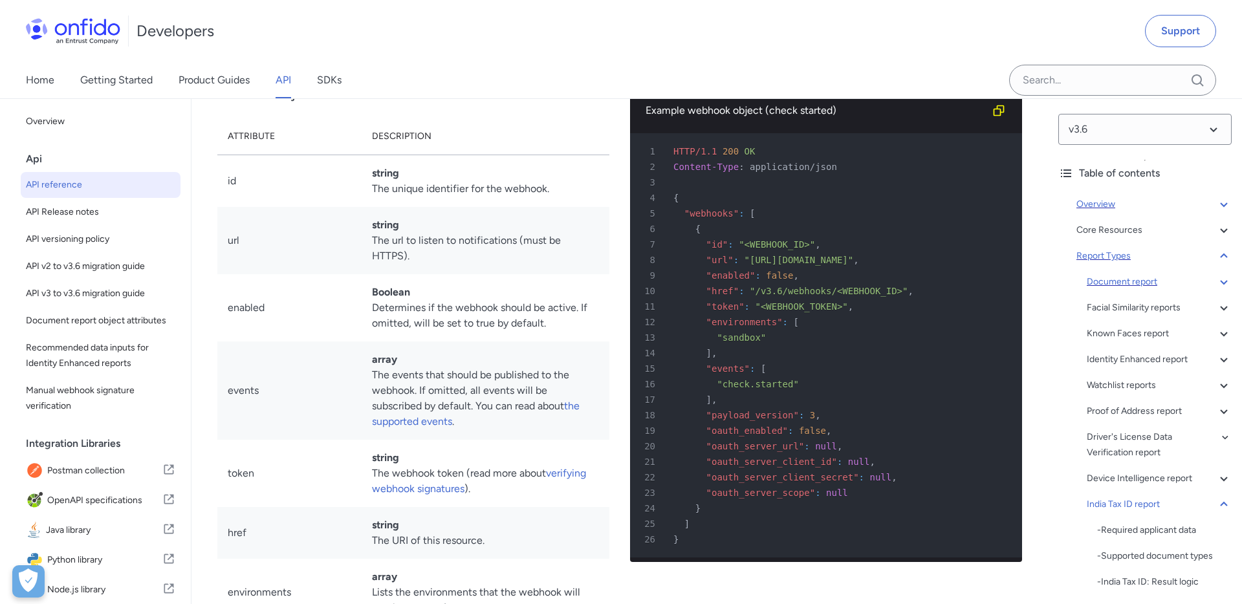
scroll to position [95958, 0]
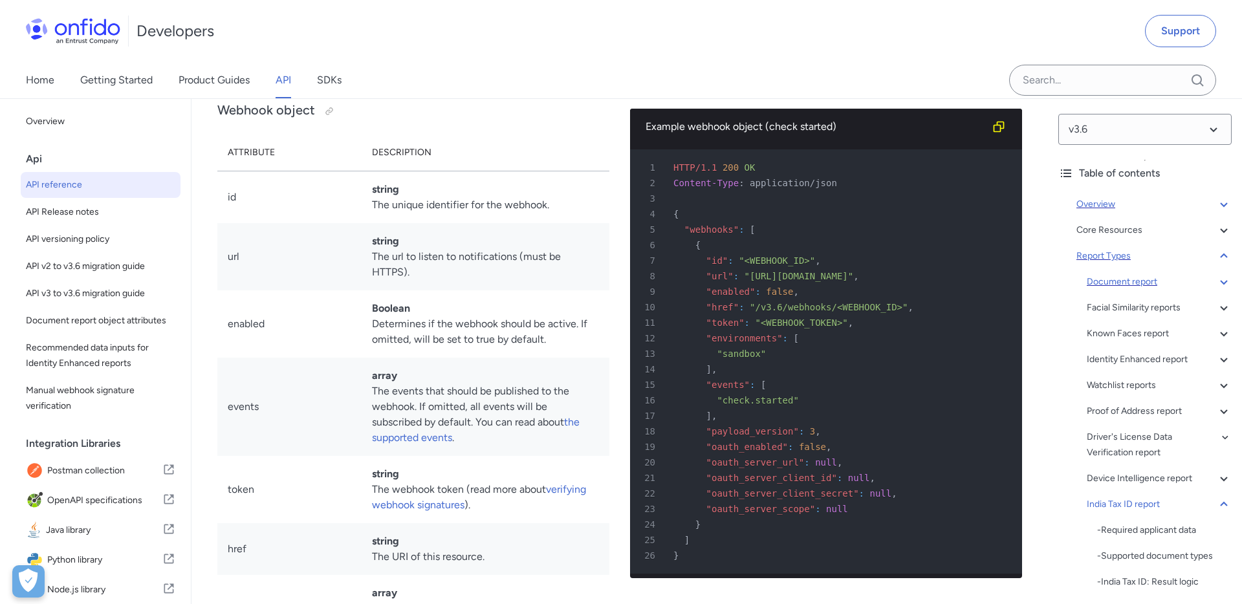
copy div "Report Types Document report This API documentation offers detailed information…"
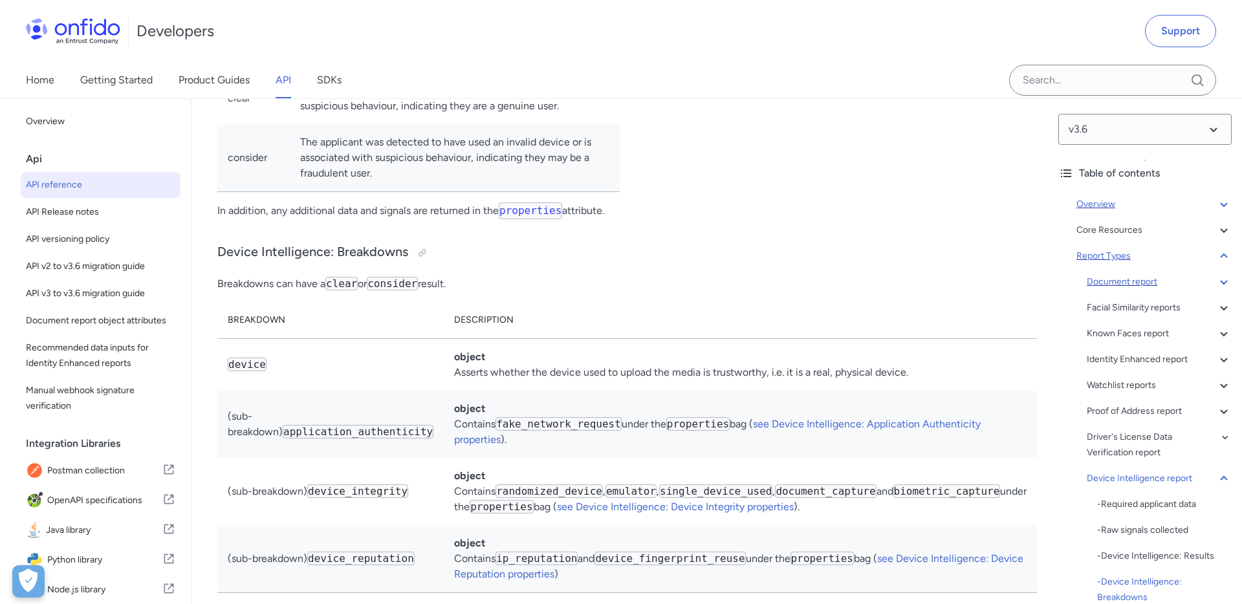
scroll to position [89450, 0]
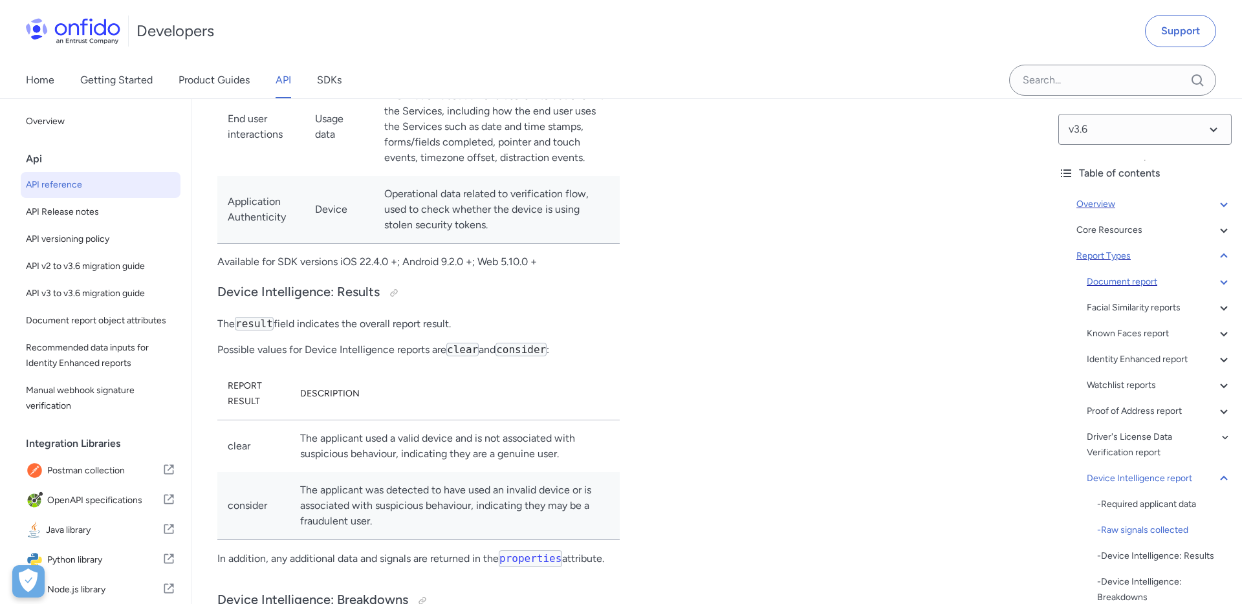
click at [1225, 257] on icon at bounding box center [1224, 256] width 16 height 16
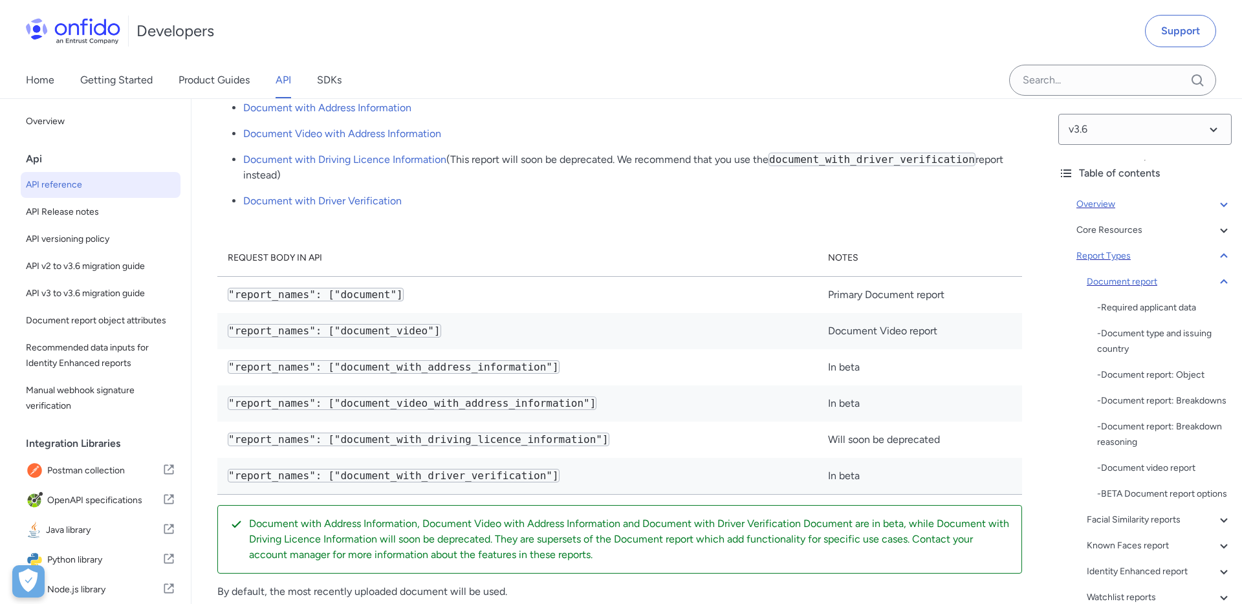
scroll to position [45362, 0]
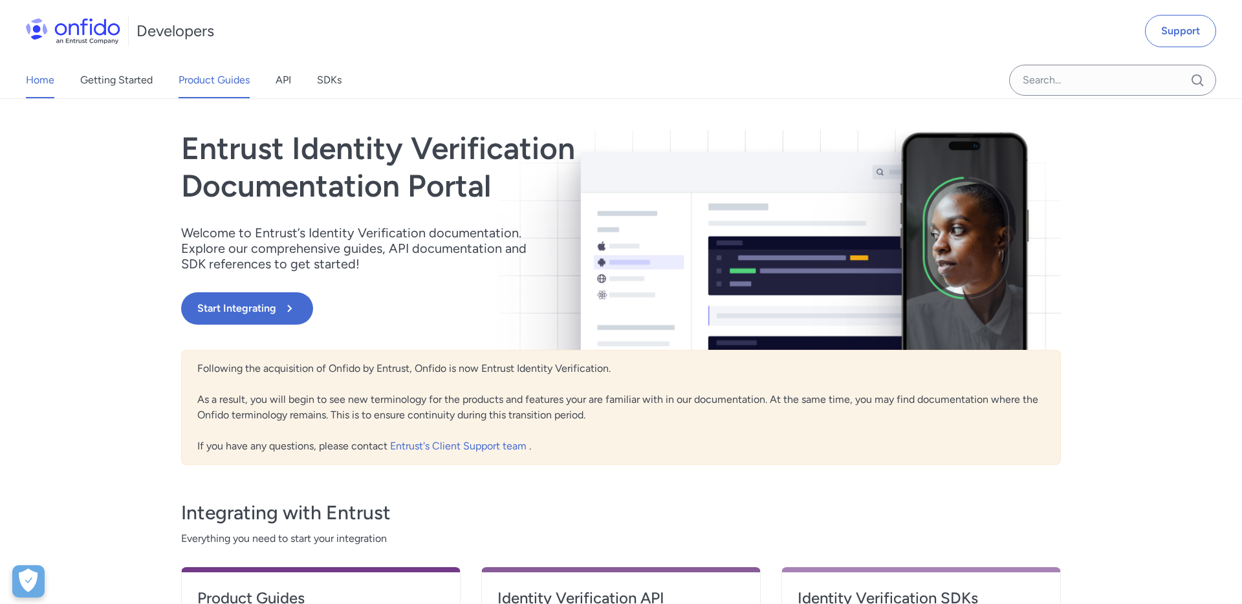
click at [205, 87] on link "Product Guides" at bounding box center [214, 80] width 71 height 36
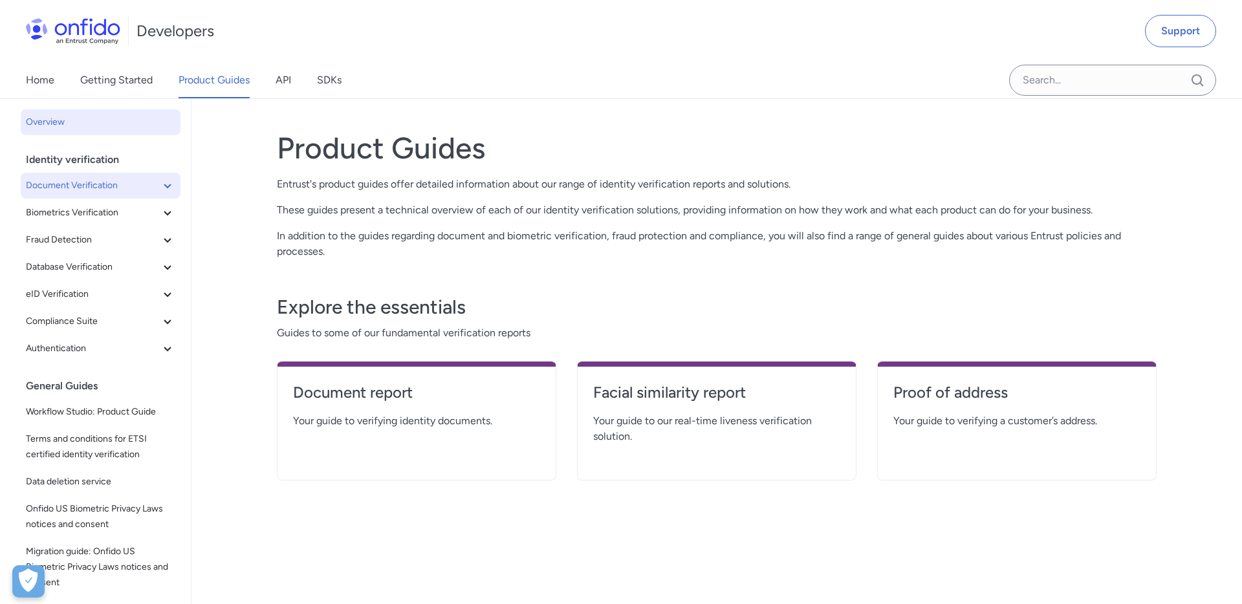
click at [118, 182] on span "Document Verification" at bounding box center [93, 186] width 134 height 16
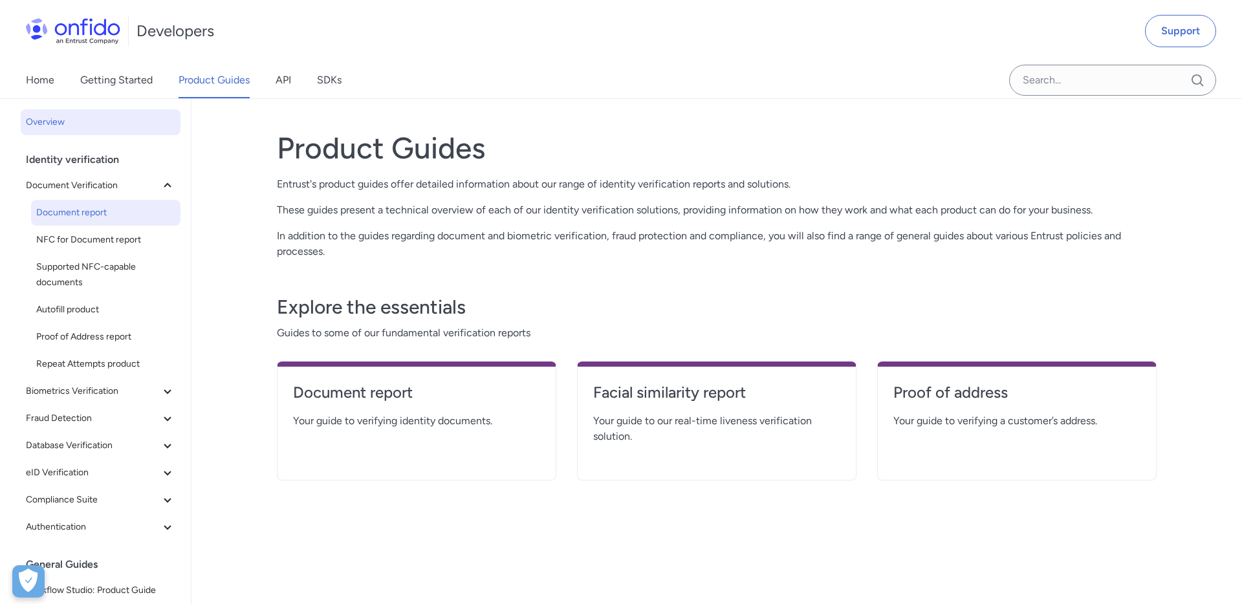
click at [82, 205] on span "Document report" at bounding box center [105, 213] width 139 height 16
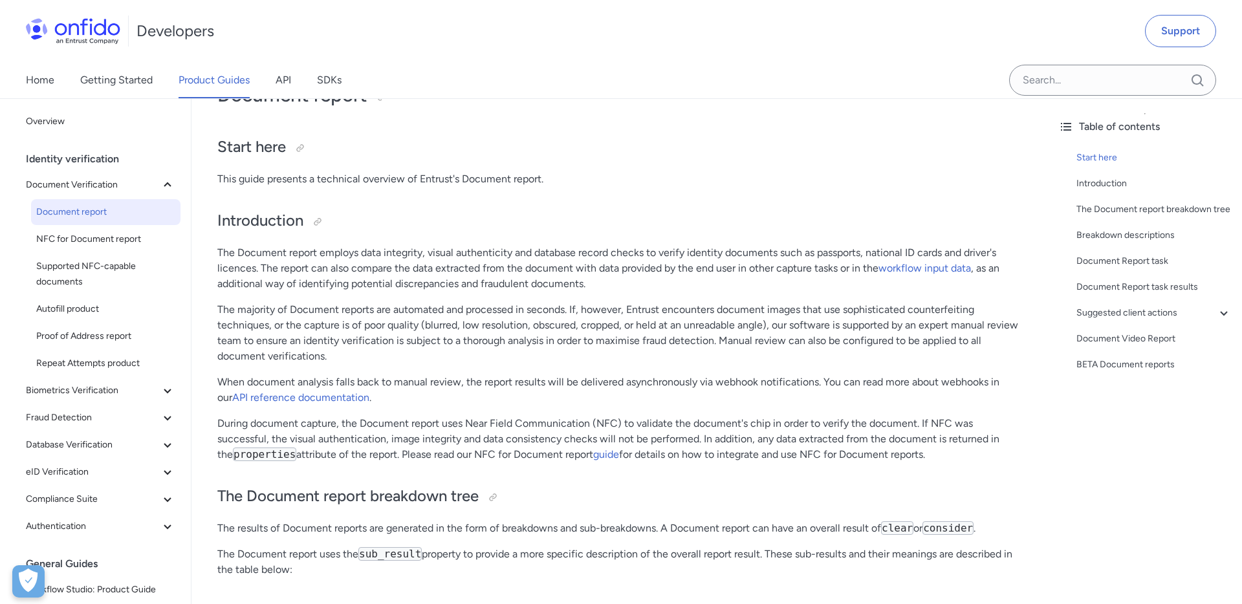
scroll to position [41, 0]
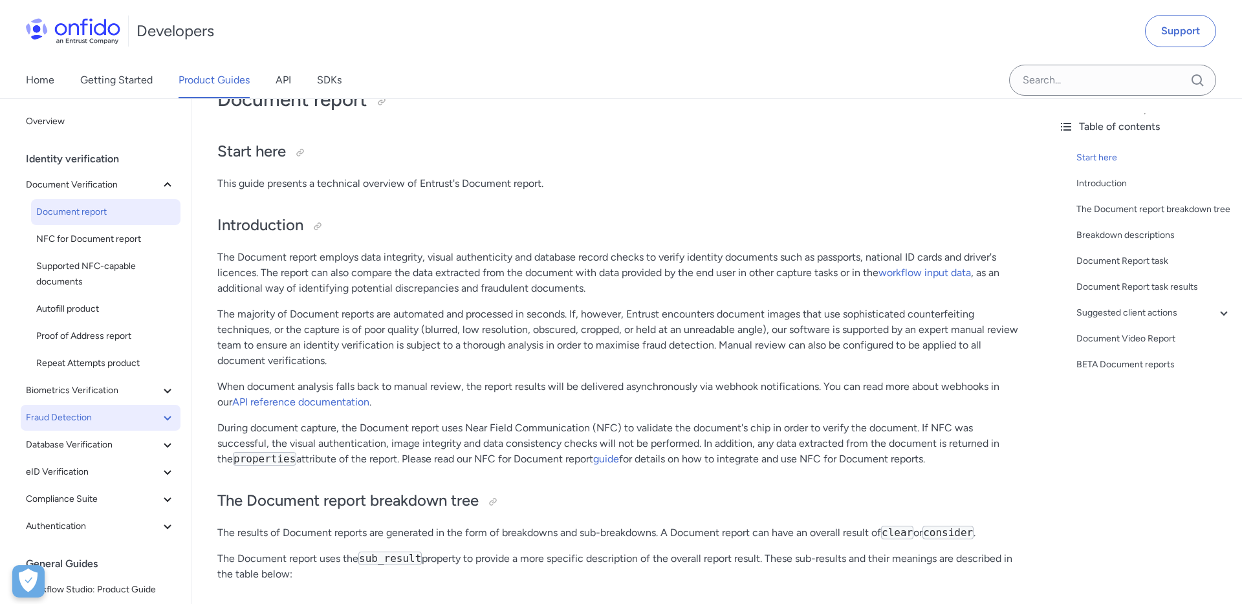
click at [164, 410] on icon at bounding box center [168, 418] width 16 height 16
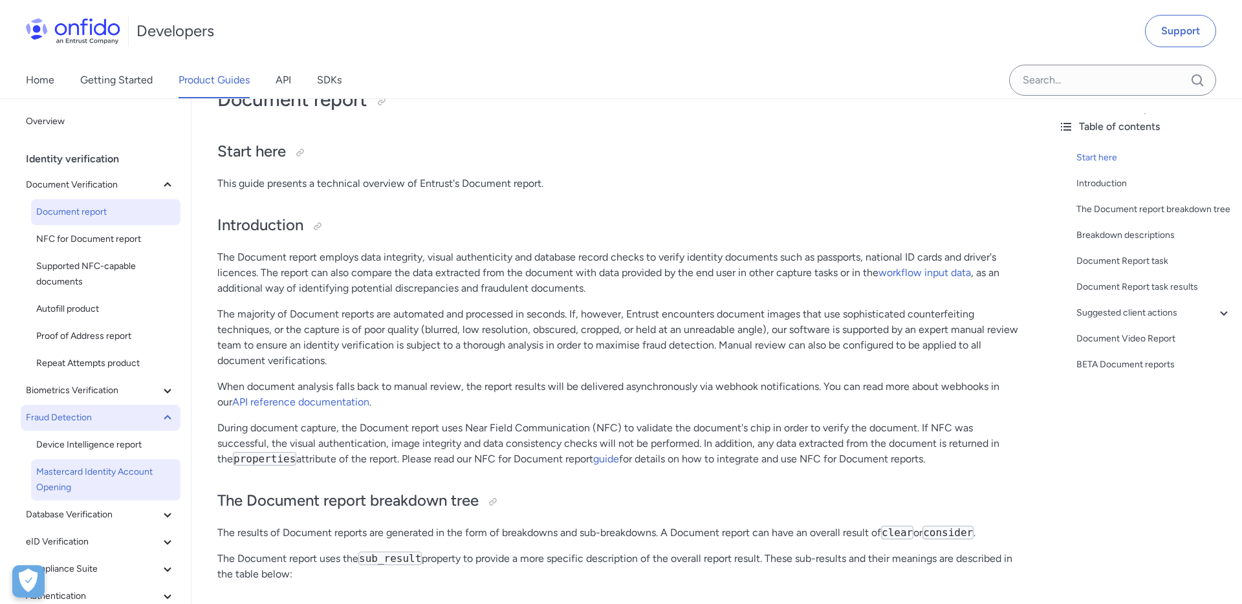
click at [128, 460] on link "Mastercard Identity Account Opening" at bounding box center [105, 479] width 149 height 41
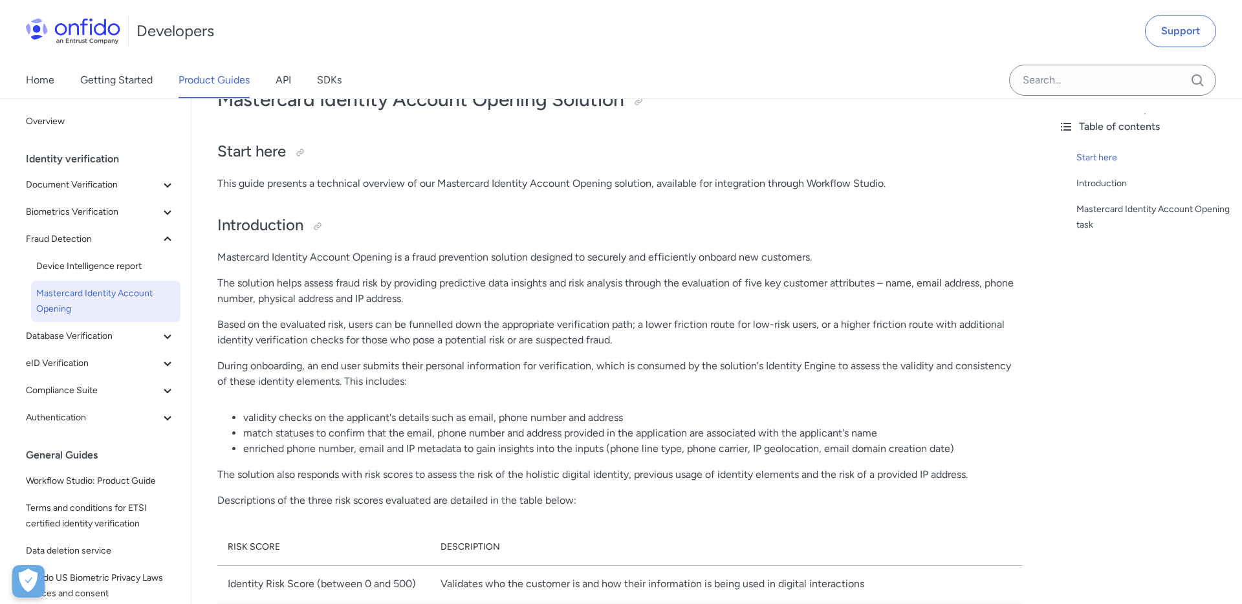
click at [287, 183] on p "This guide presents a technical overview of our Mastercard Identity Account Ope…" at bounding box center [619, 184] width 805 height 16
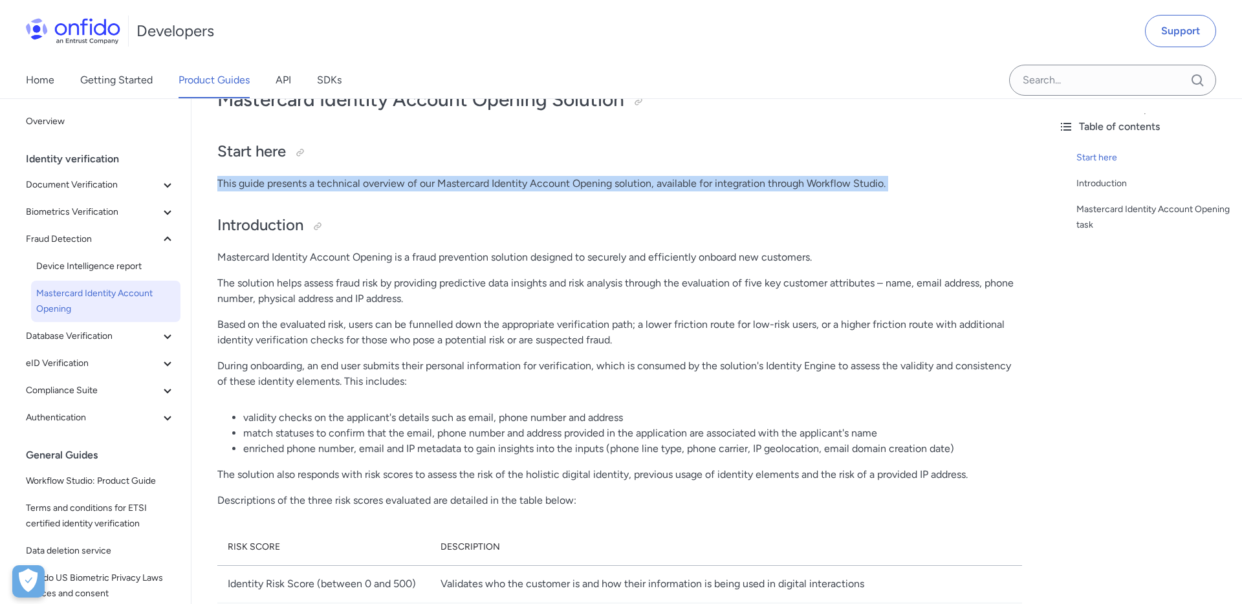
copy div "This guide presents a technical overview of our Mastercard Identity Account Ope…"
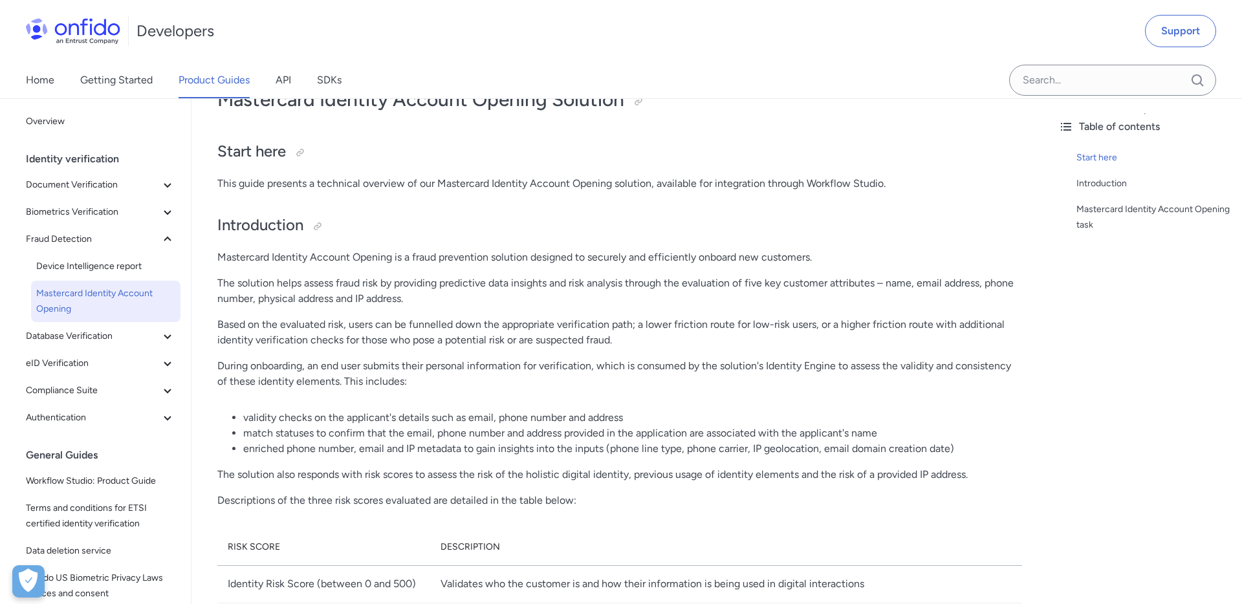
click at [281, 188] on p "This guide presents a technical overview of our Mastercard Identity Account Ope…" at bounding box center [619, 184] width 805 height 16
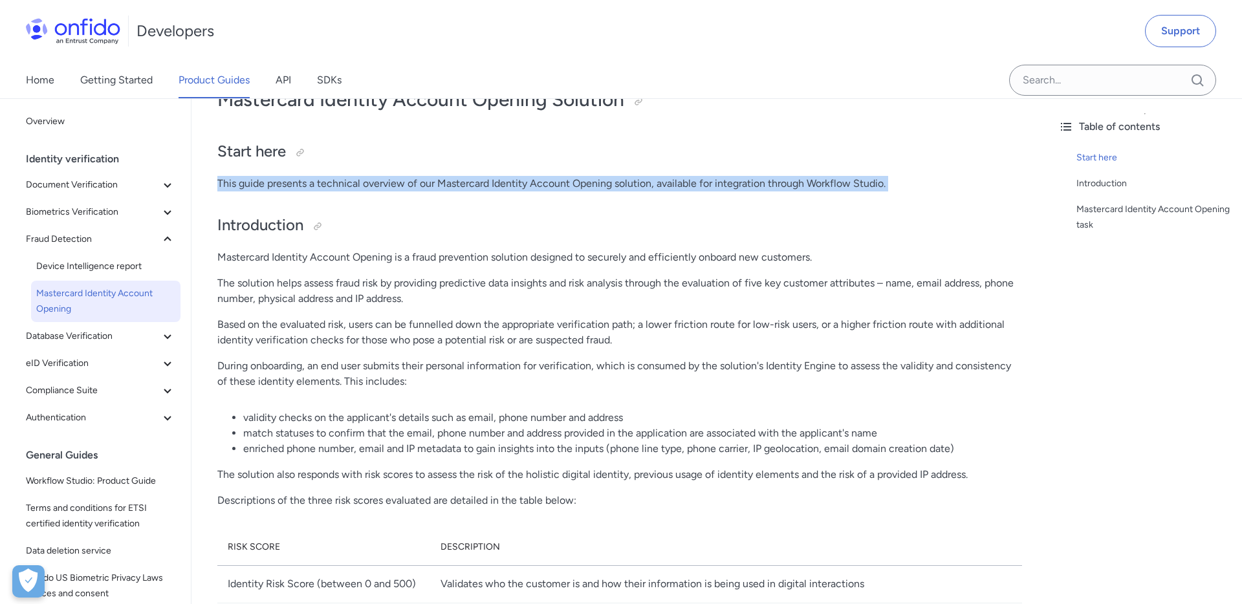
copy div "This guide presents a technical overview of our Mastercard Identity Account Ope…"
click at [102, 186] on span "Document Verification" at bounding box center [93, 185] width 134 height 16
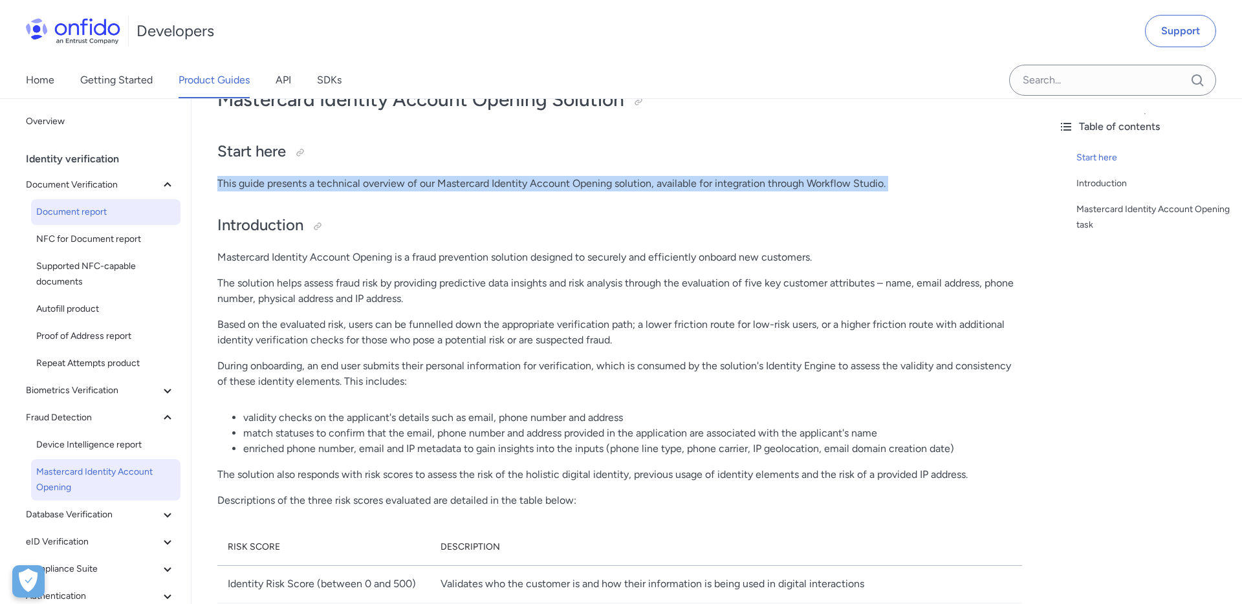
click at [96, 216] on span "Document report" at bounding box center [105, 212] width 139 height 16
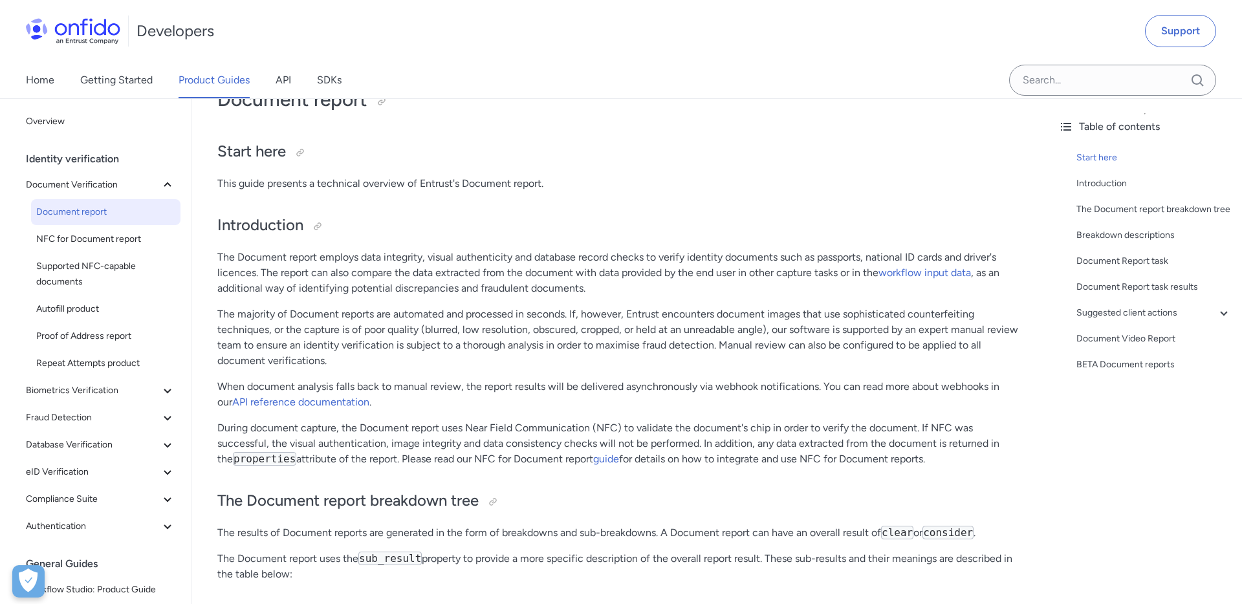
click at [470, 264] on p "The Document report employs data integrity, visual authenticity and database re…" at bounding box center [619, 273] width 805 height 47
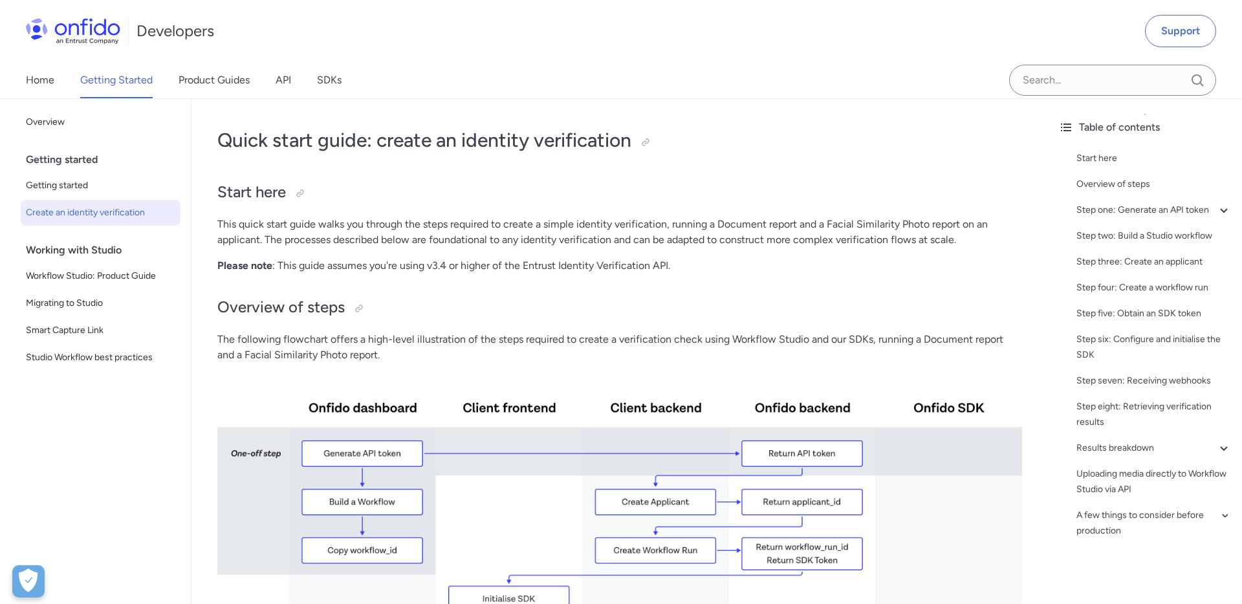
click at [453, 52] on div "Developers Support" at bounding box center [621, 31] width 1242 height 62
